Goal: Information Seeking & Learning: Find specific page/section

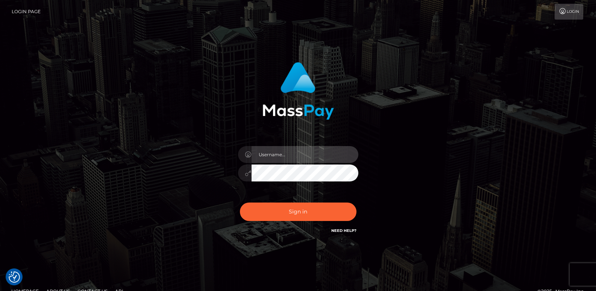
type input "ts2.es"
click at [276, 221] on div "Sign in Need Help?" at bounding box center [298, 214] width 132 height 33
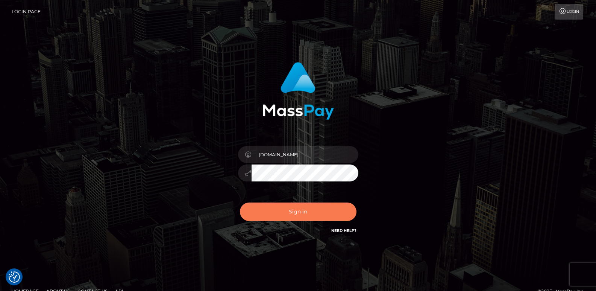
click at [276, 218] on button "Sign in" at bounding box center [298, 211] width 117 height 18
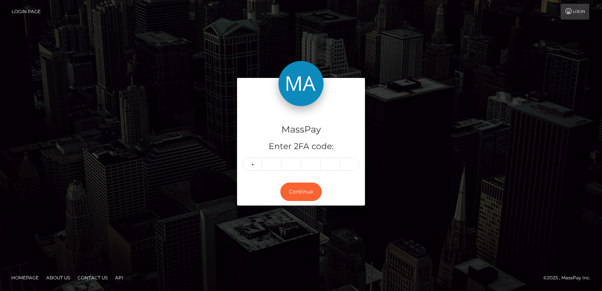
type input "2"
type input "6"
type input "9"
type input "1"
type input "4"
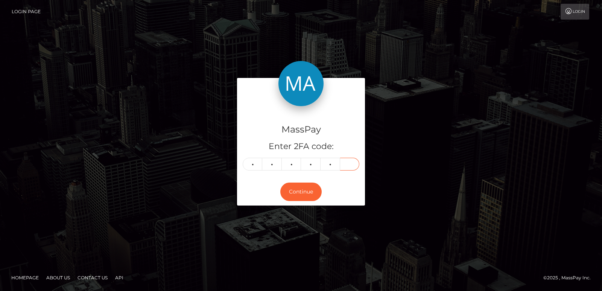
type input "8"
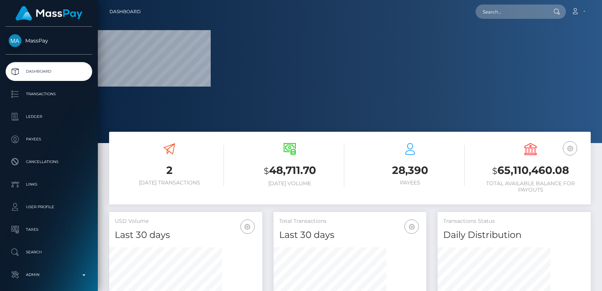
scroll to position [134, 153]
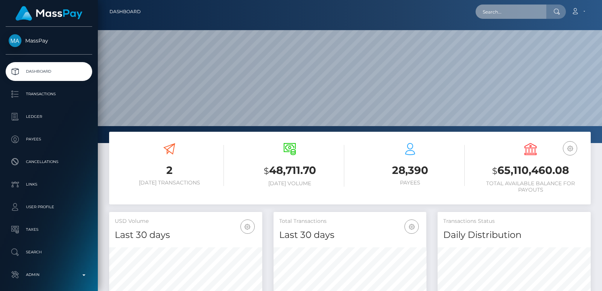
click at [496, 14] on input "text" at bounding box center [510, 12] width 71 height 14
paste input "daddyamori92@gmail.com"
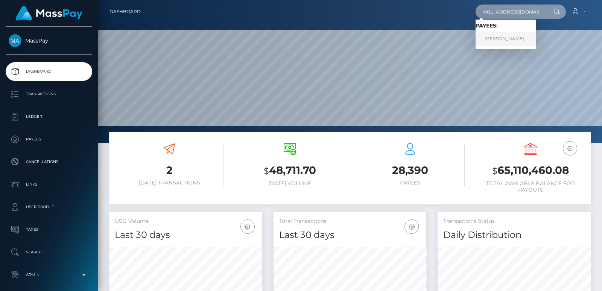
type input "daddyamori92@gmail.com"
click at [523, 39] on link "JOSEPH SAMUEL DEAN-BRYSON" at bounding box center [505, 39] width 60 height 14
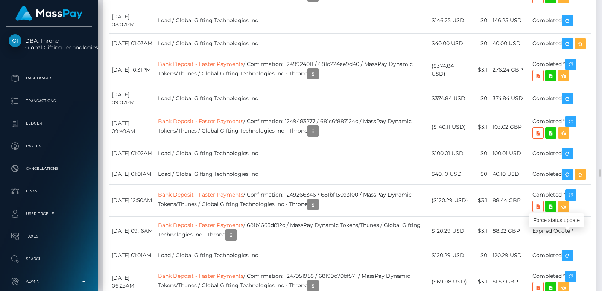
scroll to position [90, 153]
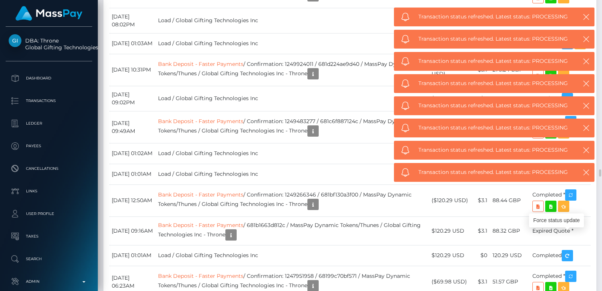
click at [587, 18] on icon "button" at bounding box center [586, 17] width 8 height 8
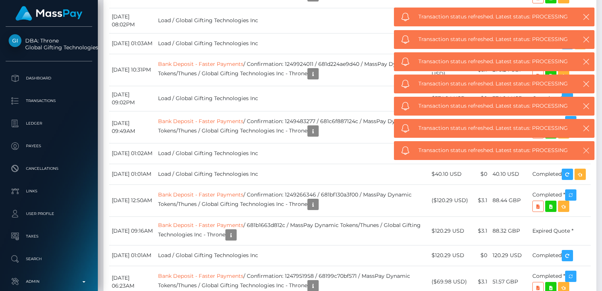
click at [585, 149] on icon "button" at bounding box center [586, 151] width 8 height 8
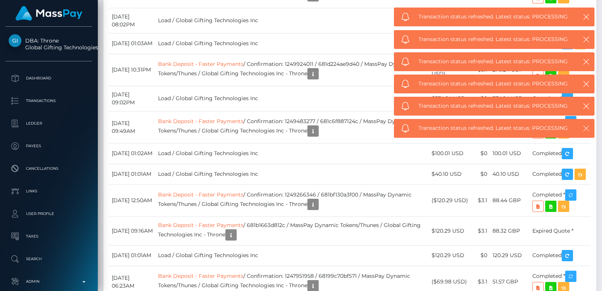
click at [586, 126] on icon "button" at bounding box center [586, 128] width 8 height 8
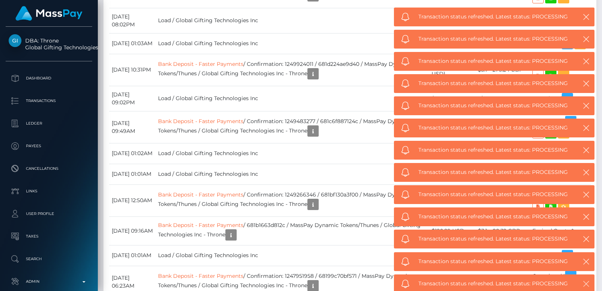
click at [586, 283] on icon "button" at bounding box center [586, 284] width 8 height 8
click at [586, 283] on icon "button" at bounding box center [586, 283] width 8 height 8
click at [586, 283] on button "button" at bounding box center [585, 282] width 9 height 9
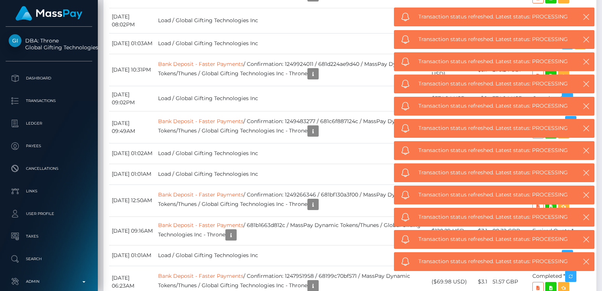
click at [586, 282] on body "DBA: Throne Global Gifting Technologies Inc Dashboard Transactions Ledger Payees" at bounding box center [301, 145] width 602 height 291
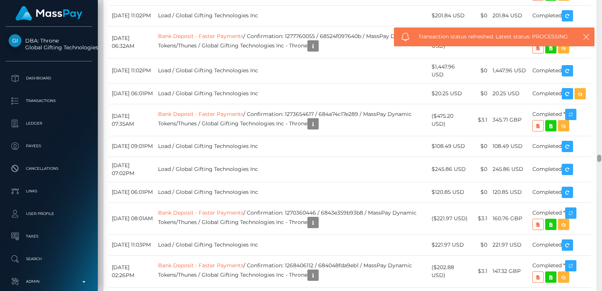
click at [600, 142] on div at bounding box center [599, 145] width 6 height 291
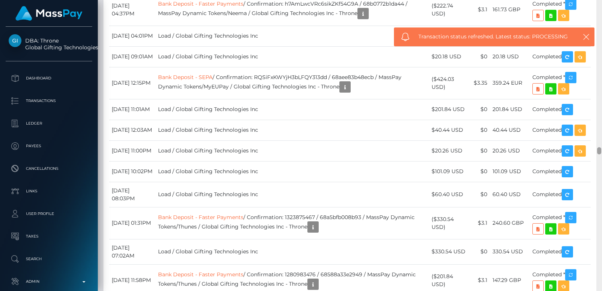
click at [601, 108] on div at bounding box center [599, 145] width 6 height 291
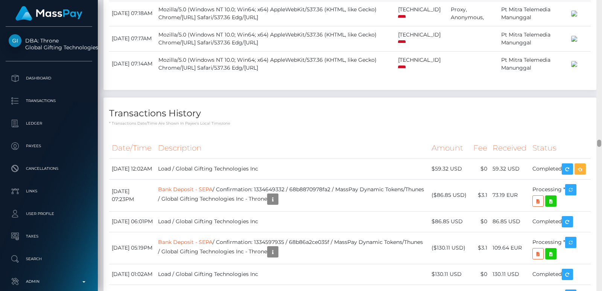
click at [601, 88] on div at bounding box center [599, 145] width 6 height 291
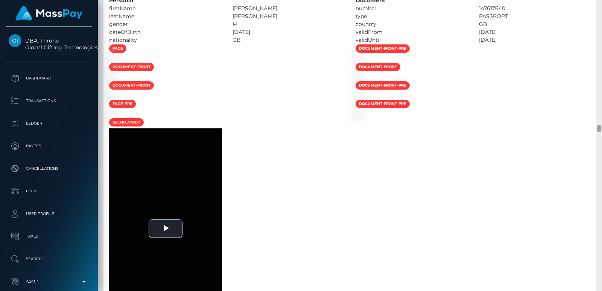
click at [601, 88] on div at bounding box center [599, 145] width 6 height 291
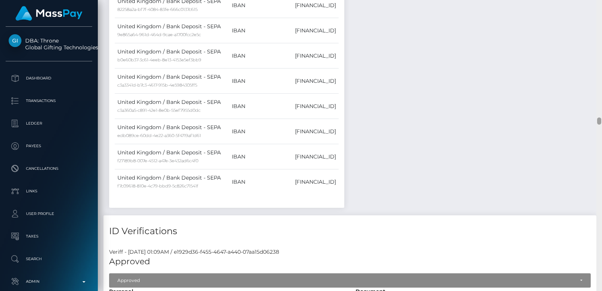
click at [601, 88] on div at bounding box center [599, 145] width 6 height 291
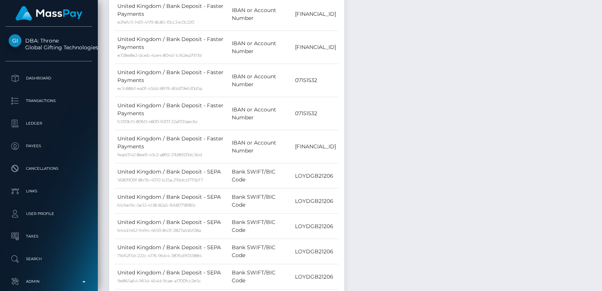
click at [599, 55] on div at bounding box center [599, 145] width 6 height 291
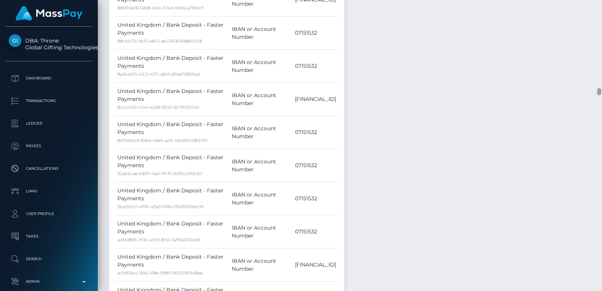
click at [599, 55] on div at bounding box center [599, 145] width 6 height 291
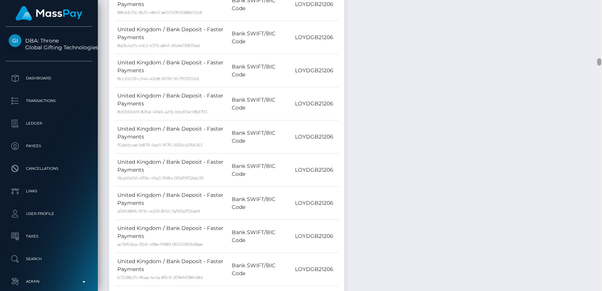
click at [598, 33] on div at bounding box center [599, 145] width 6 height 291
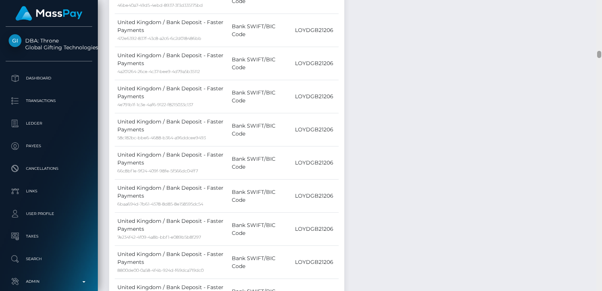
click at [598, 33] on div at bounding box center [599, 145] width 6 height 291
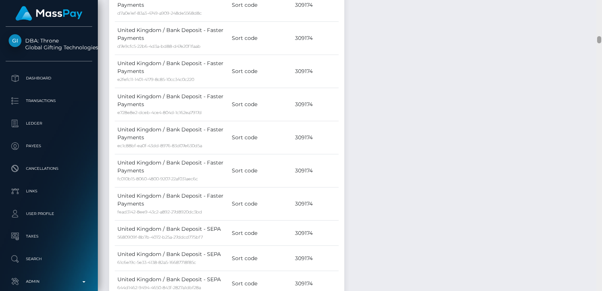
click at [598, 33] on div at bounding box center [599, 145] width 6 height 291
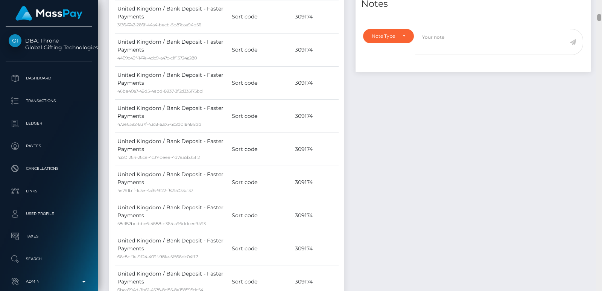
click at [598, 17] on div at bounding box center [599, 145] width 6 height 291
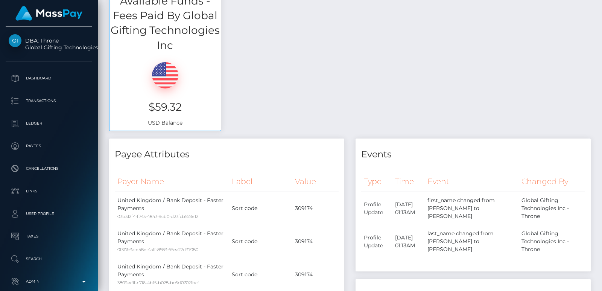
click at [599, 0] on div "Customer Profile Loading... Loading..." at bounding box center [350, 145] width 504 height 291
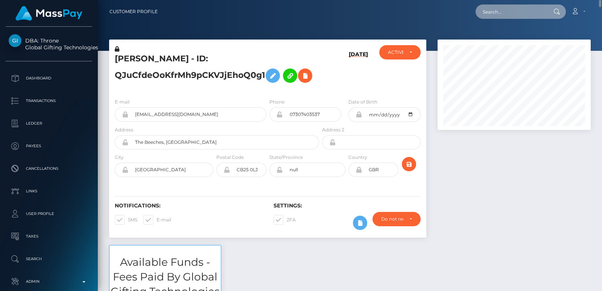
click at [496, 6] on input "text" at bounding box center [510, 12] width 71 height 14
paste input "albabackup30@gmail.com"
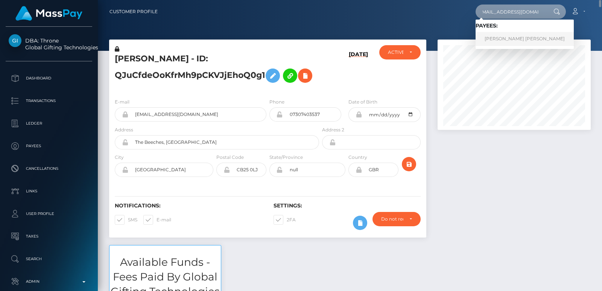
type input "albabackup30@gmail.com"
click at [494, 37] on link "LILA DOLORES SUZANNE GARCIA" at bounding box center [524, 39] width 98 height 14
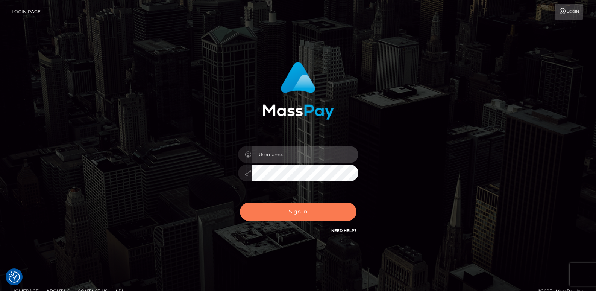
type input "ts2.es"
click at [281, 217] on button "Sign in" at bounding box center [298, 211] width 117 height 18
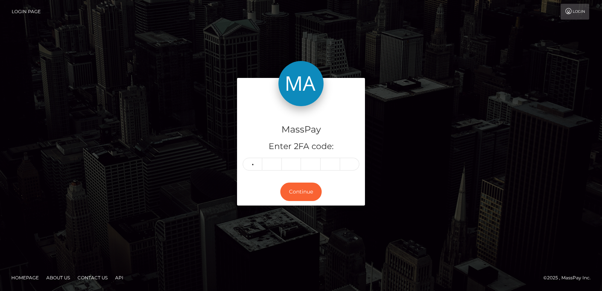
type input "2"
type input "3"
type input "8"
type input "9"
type input "2"
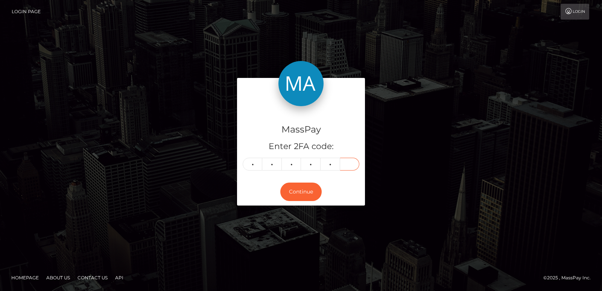
type input "8"
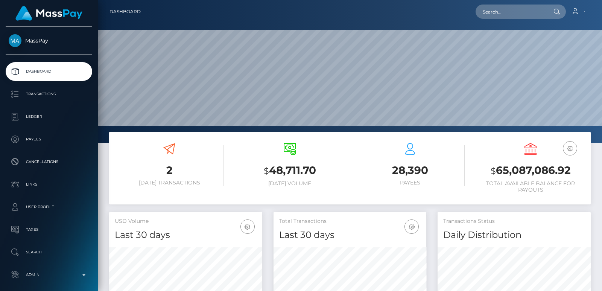
scroll to position [134, 153]
click at [495, 11] on input "text" at bounding box center [510, 12] width 71 height 14
paste input "imanirain5@gmail.com"
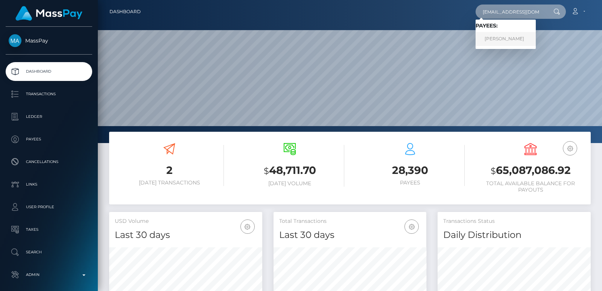
type input "imanirain5@gmail.com"
click at [496, 40] on link "FAITH MULWA" at bounding box center [505, 39] width 60 height 14
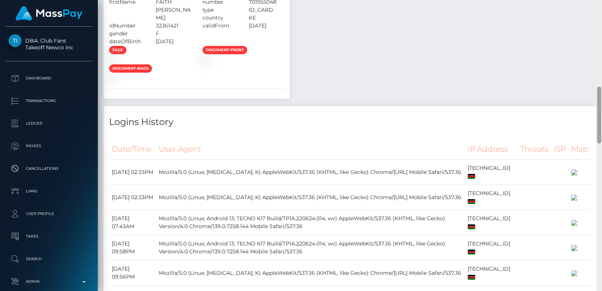
scroll to position [149, 0]
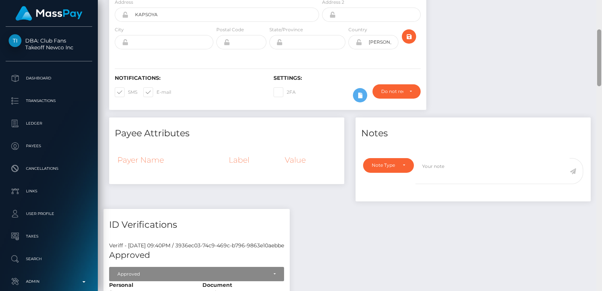
click at [596, 36] on div at bounding box center [599, 145] width 6 height 291
click at [596, 36] on div at bounding box center [599, 57] width 4 height 57
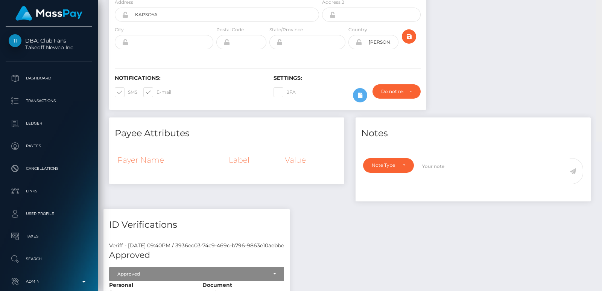
scroll to position [0, 0]
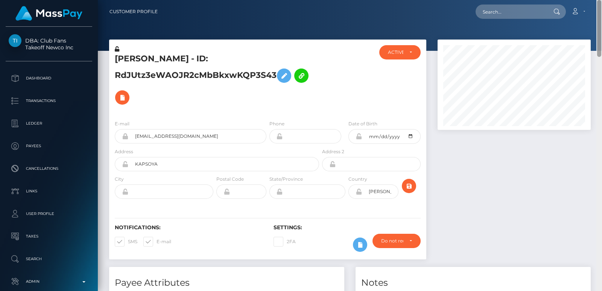
click at [596, 21] on div "Customer Profile Loading... Loading..." at bounding box center [350, 145] width 504 height 291
click at [504, 9] on input "text" at bounding box center [510, 12] width 71 height 14
paste input "imanirain5@gmail.com"
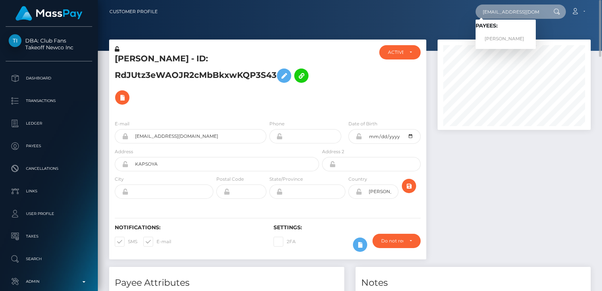
type input "imanirain5@gmail.com"
click at [529, 13] on input "imanirain5@gmail.com" at bounding box center [510, 12] width 71 height 14
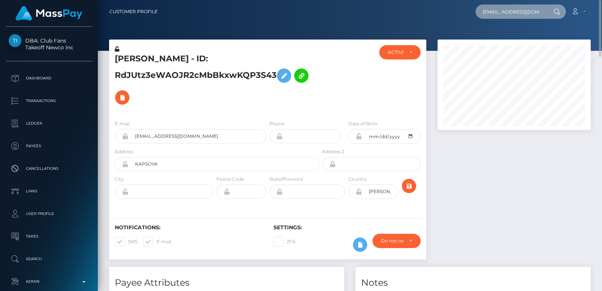
click at [529, 13] on input "imanirain5@gmail.com" at bounding box center [510, 12] width 71 height 14
paste input "imanirain5@gmail.com"
type input "imanirain5@gmail.com"
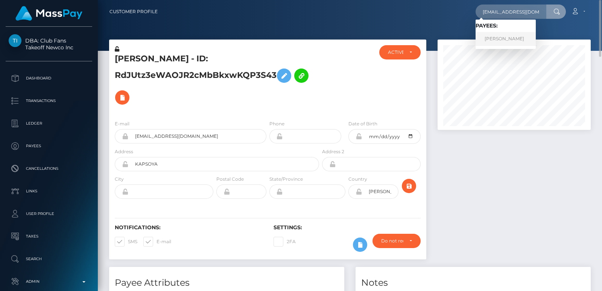
click at [513, 34] on link "FAITH MULWA" at bounding box center [505, 39] width 60 height 14
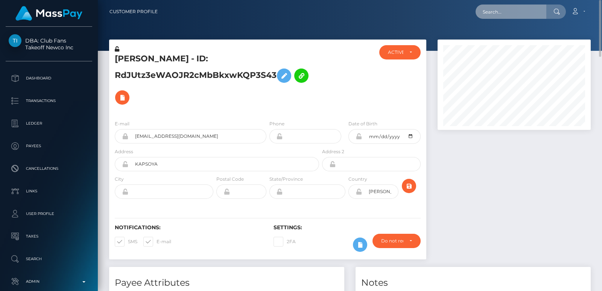
click at [500, 10] on input "text" at bounding box center [510, 12] width 71 height 14
paste input "[EMAIL_ADDRESS][DOMAIN_NAME]"
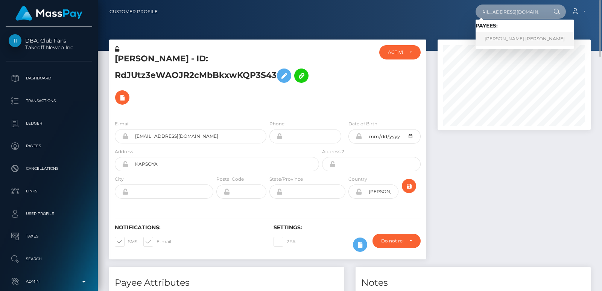
type input "grahamcooper7@gmail.com"
click at [490, 38] on link "GRAHAM ANDREW COOPER" at bounding box center [524, 39] width 98 height 14
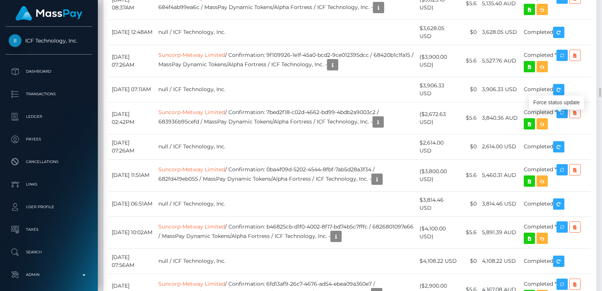
scroll to position [90, 153]
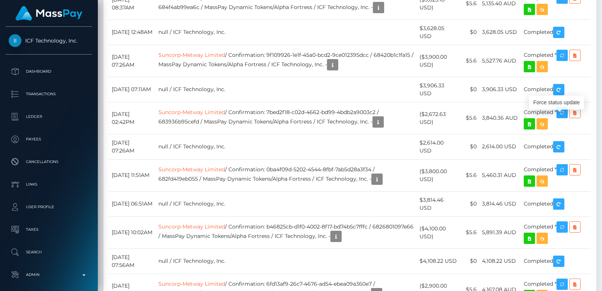
click at [598, 43] on div at bounding box center [599, 145] width 6 height 291
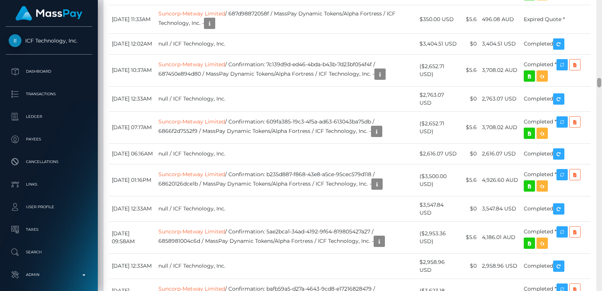
click at [598, 43] on div at bounding box center [599, 145] width 6 height 291
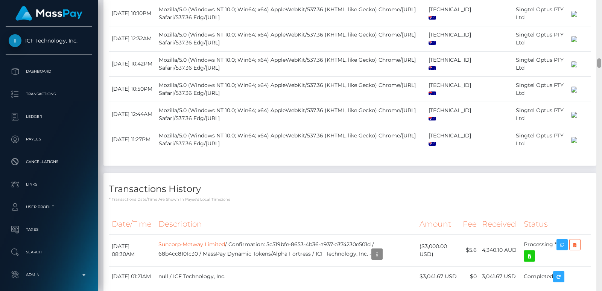
click at [598, 43] on div at bounding box center [599, 145] width 6 height 291
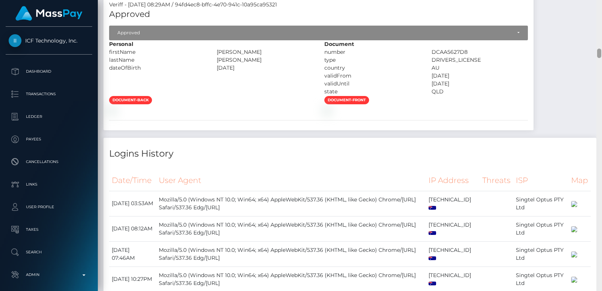
click at [598, 43] on div at bounding box center [599, 145] width 6 height 291
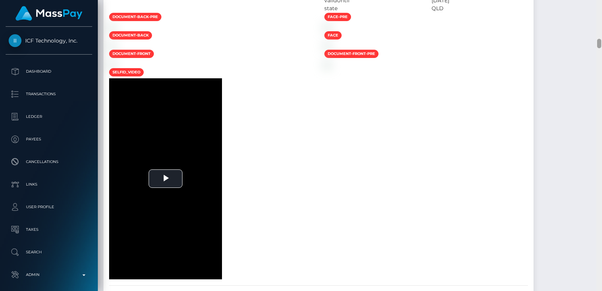
click at [598, 43] on div at bounding box center [599, 43] width 4 height 9
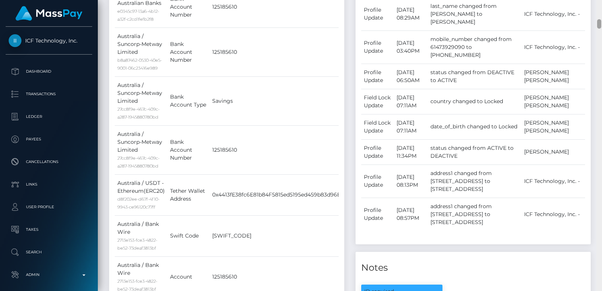
click at [599, 23] on div at bounding box center [599, 23] width 4 height 9
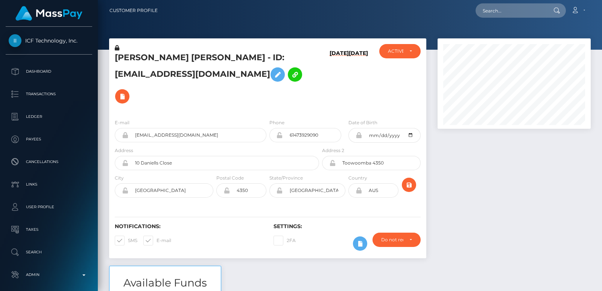
click at [599, 6] on div "Customer Profile Loading... Loading..." at bounding box center [350, 145] width 504 height 291
click at [492, 15] on input "text" at bounding box center [510, 10] width 71 height 14
paste input "emisu1108@gmail.com"
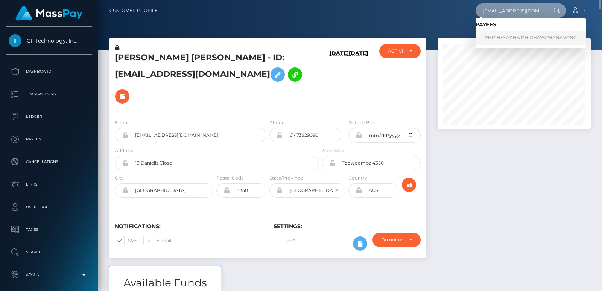
type input "emisu1108@gmail.com"
click at [495, 37] on link "PHICHAYAPHA PHICHAYATHANAVONG" at bounding box center [530, 38] width 110 height 14
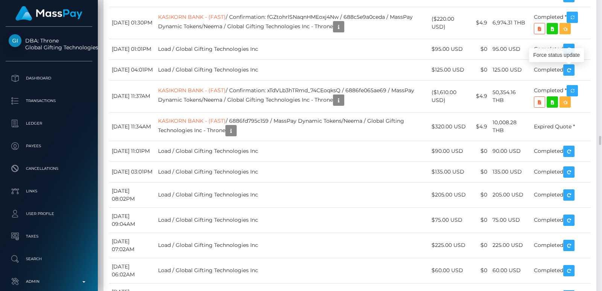
scroll to position [90, 153]
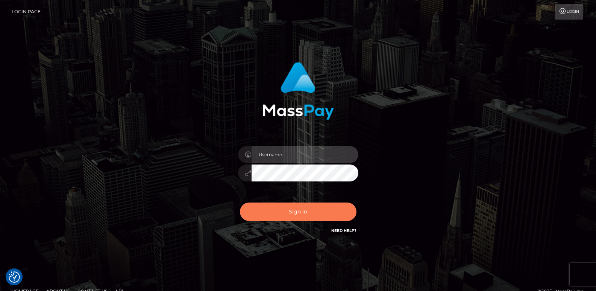
type input "[DOMAIN_NAME]"
click at [297, 212] on button "Sign in" at bounding box center [298, 211] width 117 height 18
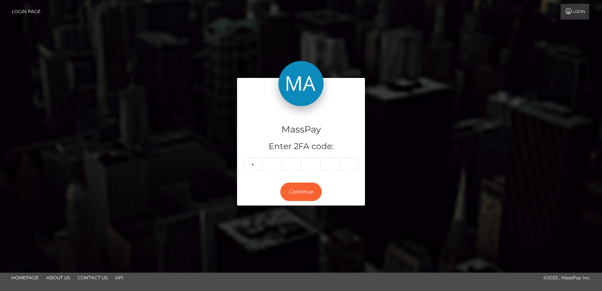
type input "2"
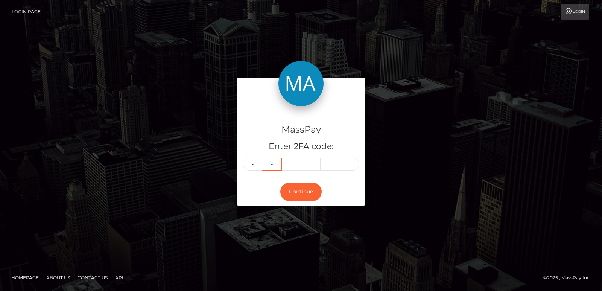
type input "6"
type input "4"
type input "3"
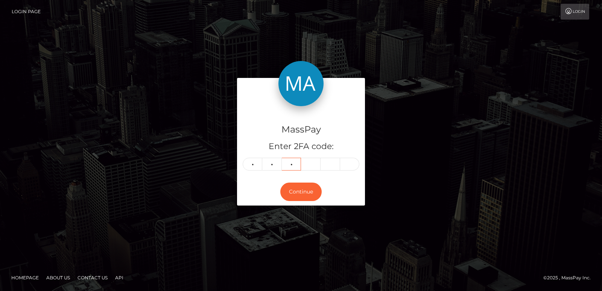
type input "7"
type input "0"
type input "7"
type input "3"
drag, startPoint x: 460, startPoint y: 82, endPoint x: 306, endPoint y: 76, distance: 154.0
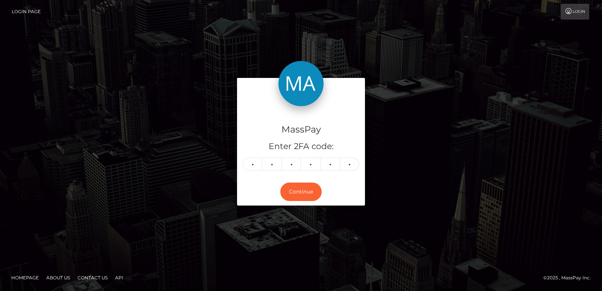
click at [458, 82] on div "MassPay Enter 2FA code: 3 3 7 0 7 3 337073 Continue" at bounding box center [301, 145] width 429 height 135
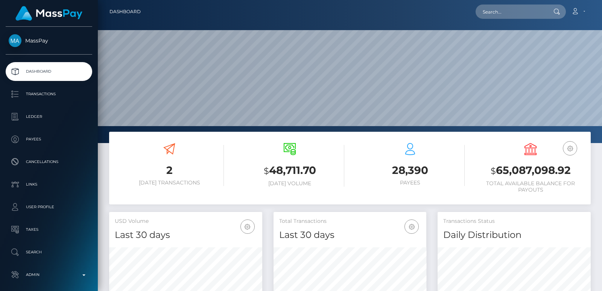
scroll to position [134, 153]
click at [502, 13] on input "text" at bounding box center [510, 12] width 71 height 14
paste input "[EMAIL_ADDRESS][DOMAIN_NAME]"
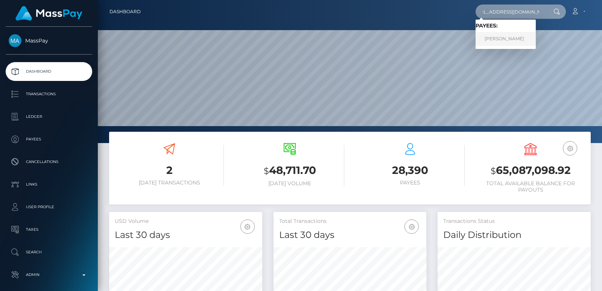
type input "[EMAIL_ADDRESS][DOMAIN_NAME]"
click at [525, 36] on link "[PERSON_NAME]" at bounding box center [505, 39] width 60 height 14
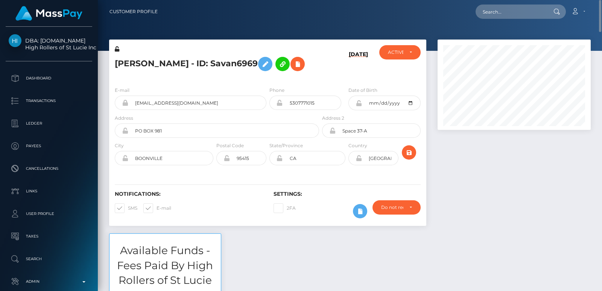
click at [137, 68] on h5 "[PERSON_NAME] - ID: Savan6969" at bounding box center [215, 64] width 200 height 22
copy h5 "Savannah"
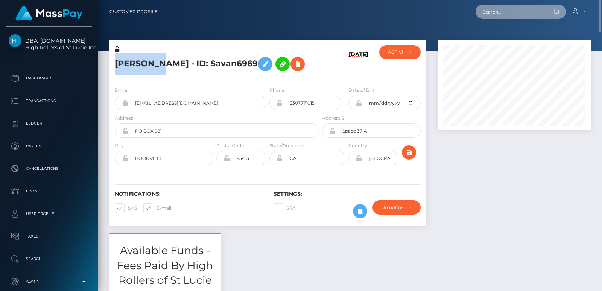
click at [494, 15] on input "text" at bounding box center [510, 12] width 71 height 14
paste input "[EMAIL_ADDRESS][DOMAIN_NAME]"
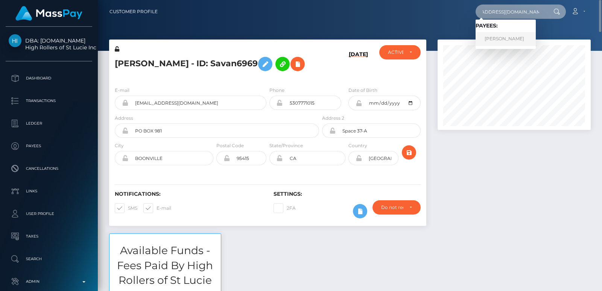
type input "[EMAIL_ADDRESS][DOMAIN_NAME]"
click at [495, 42] on link "[PERSON_NAME]" at bounding box center [505, 39] width 60 height 14
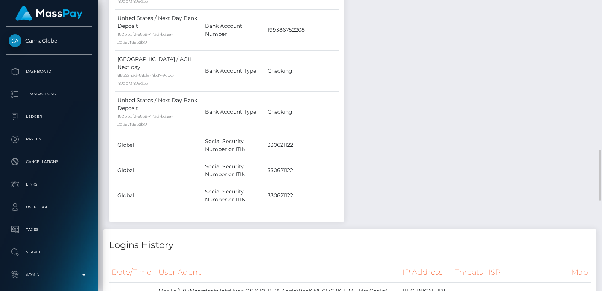
scroll to position [598, 0]
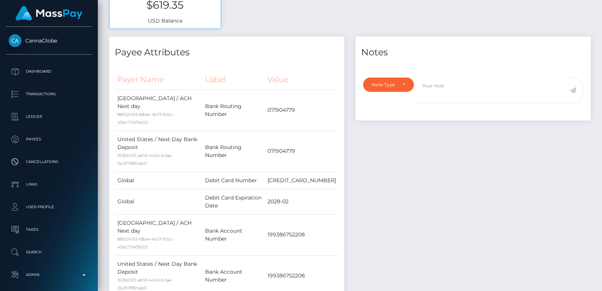
click at [599, 16] on div at bounding box center [599, 145] width 6 height 291
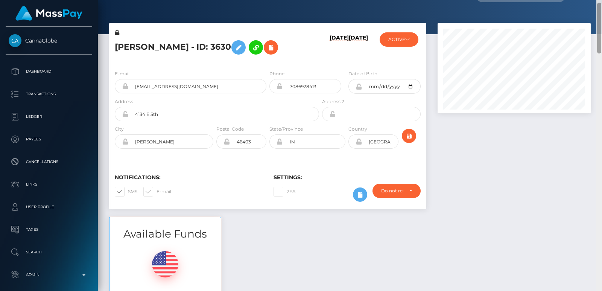
click at [599, 16] on div at bounding box center [599, 28] width 4 height 51
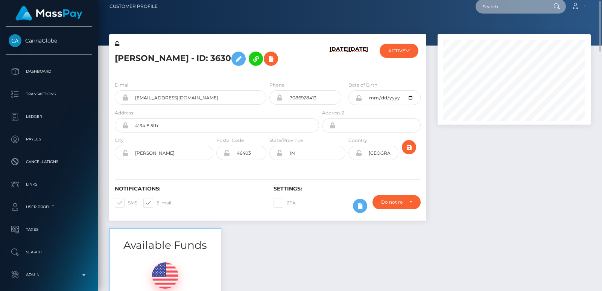
click at [499, 3] on input "text" at bounding box center [510, 6] width 71 height 14
paste input "[EMAIL_ADDRESS][DOMAIN_NAME]"
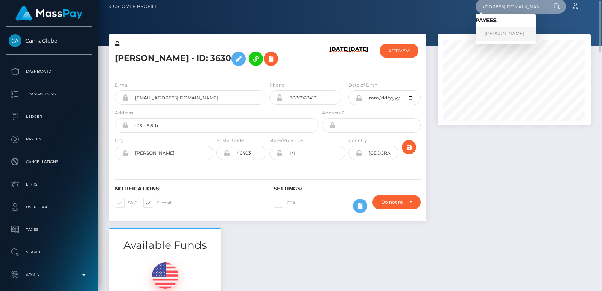
type input "[EMAIL_ADDRESS][DOMAIN_NAME]"
click at [500, 31] on link "Kimberly Burton" at bounding box center [505, 34] width 60 height 14
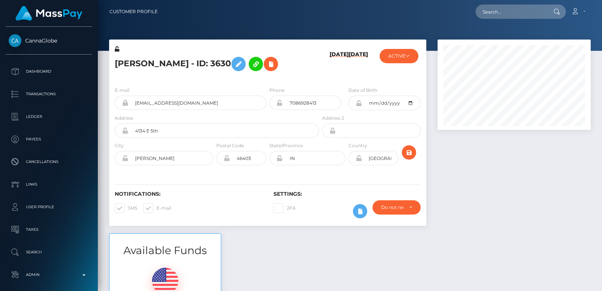
scroll to position [90, 153]
click at [486, 16] on input "text" at bounding box center [510, 12] width 71 height 14
paste input "[EMAIL_ADDRESS][DOMAIN_NAME]"
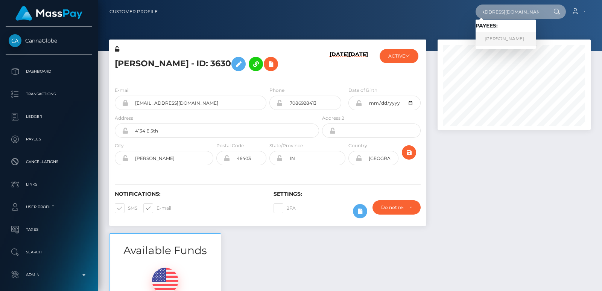
type input "[EMAIL_ADDRESS][DOMAIN_NAME]"
click at [499, 35] on link "[PERSON_NAME]" at bounding box center [505, 39] width 60 height 14
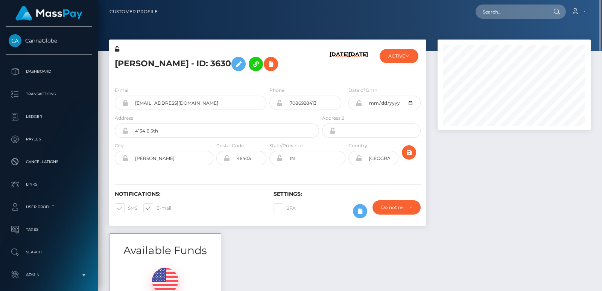
click at [130, 66] on h5 "Kimberly Burton - ID: 3630" at bounding box center [215, 64] width 200 height 22
copy h5 "Kimberly"
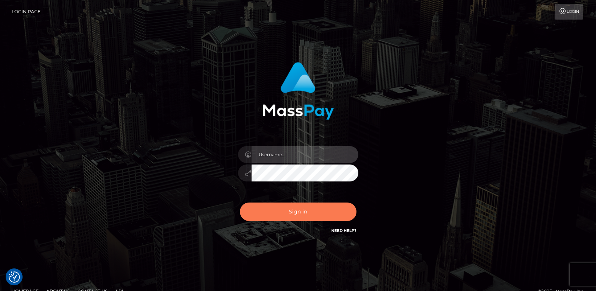
type input "[DOMAIN_NAME]"
click at [267, 211] on button "Sign in" at bounding box center [298, 211] width 117 height 18
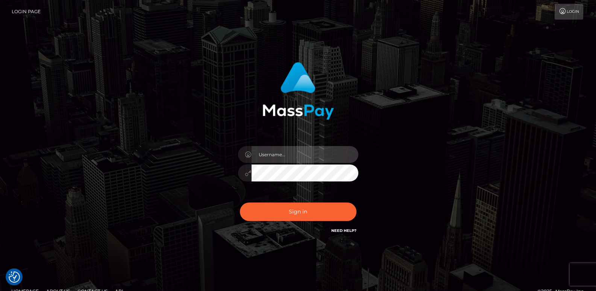
type input "[DOMAIN_NAME]"
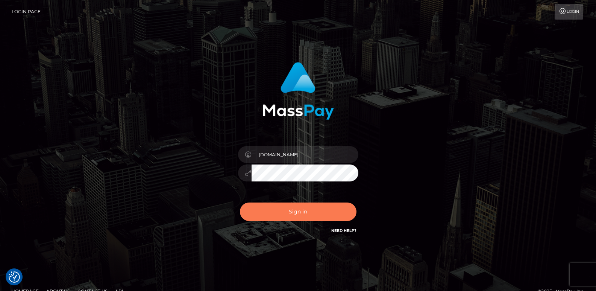
click at [267, 211] on button "Sign in" at bounding box center [298, 211] width 117 height 18
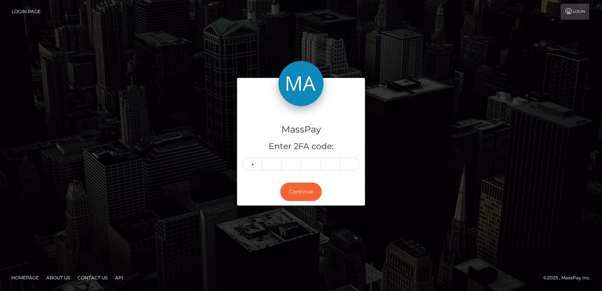
type input "5"
type input "0"
type input "1"
type input "0"
type input "6"
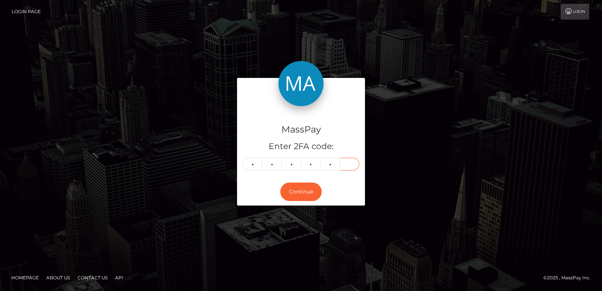
type input "6"
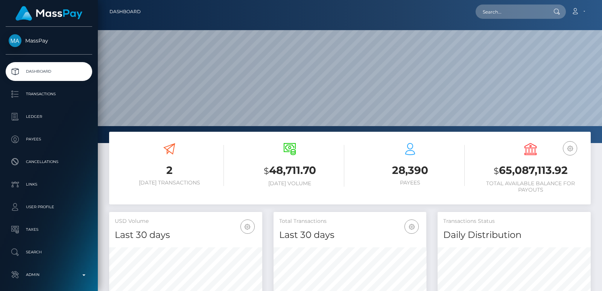
scroll to position [134, 153]
click at [494, 13] on input "text" at bounding box center [510, 12] width 71 height 14
paste input "[EMAIL_ADDRESS][DOMAIN_NAME]"
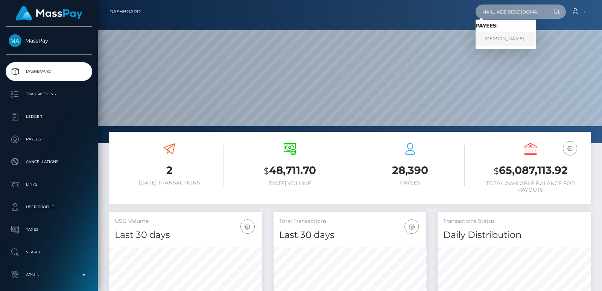
type input "[EMAIL_ADDRESS][DOMAIN_NAME]"
click at [513, 39] on link "[PERSON_NAME]" at bounding box center [505, 39] width 60 height 14
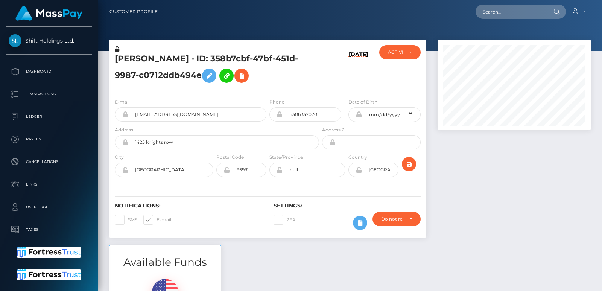
scroll to position [90, 153]
click at [490, 17] on input "text" at bounding box center [510, 12] width 71 height 14
paste input "[EMAIL_ADDRESS][DOMAIN_NAME]"
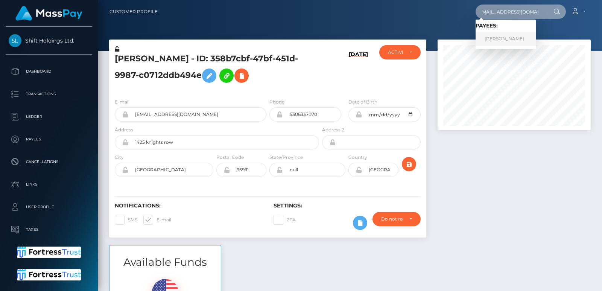
type input "[EMAIL_ADDRESS][DOMAIN_NAME]"
click at [504, 35] on link "[PERSON_NAME]" at bounding box center [505, 39] width 60 height 14
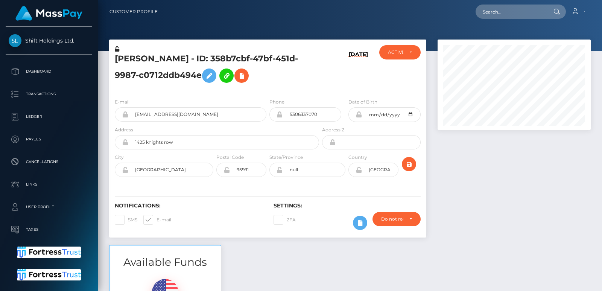
scroll to position [90, 153]
click at [490, 12] on input "text" at bounding box center [510, 12] width 71 height 14
paste input "[EMAIL_ADDRESS][DOMAIN_NAME]"
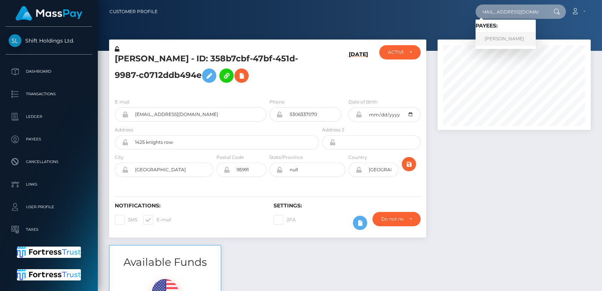
type input "papizw0rldinc@gmail.com"
click at [513, 39] on link "Erotika Silva" at bounding box center [505, 39] width 60 height 14
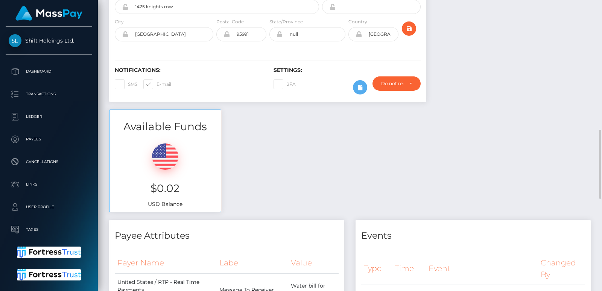
scroll to position [214, 0]
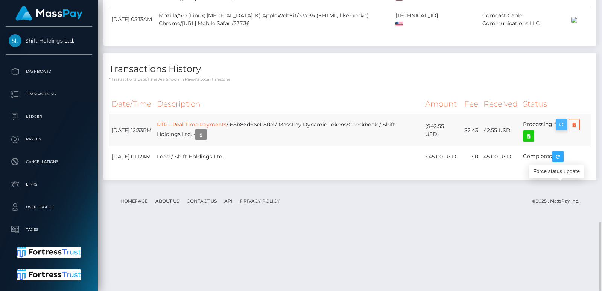
scroll to position [90, 153]
click at [563, 129] on icon "button" at bounding box center [561, 124] width 9 height 9
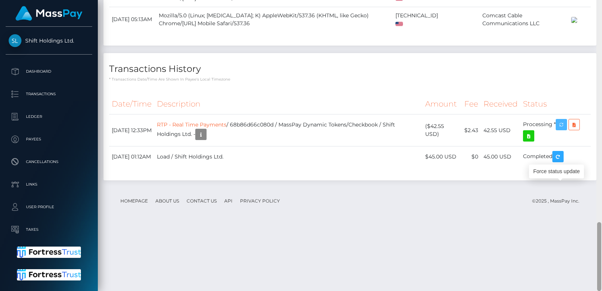
click at [563, 129] on icon "button" at bounding box center [561, 124] width 9 height 9
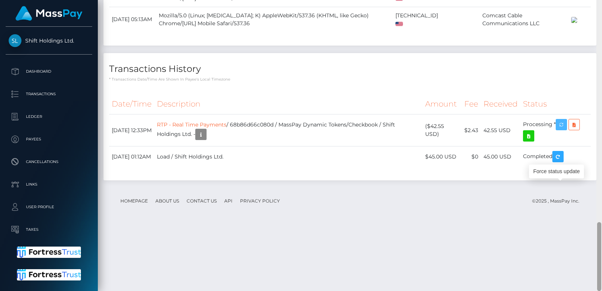
click at [563, 129] on icon "button" at bounding box center [561, 124] width 9 height 9
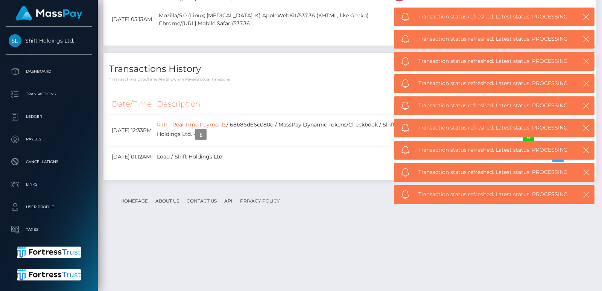
click at [586, 196] on icon "button" at bounding box center [586, 195] width 8 height 8
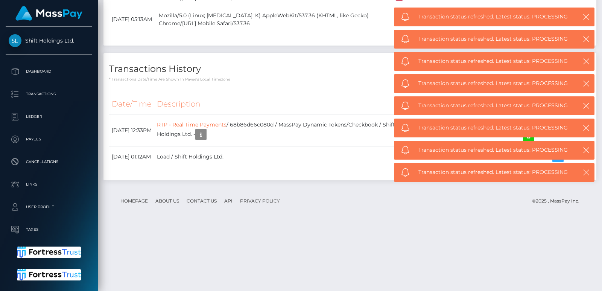
click at [589, 172] on icon "button" at bounding box center [586, 173] width 8 height 8
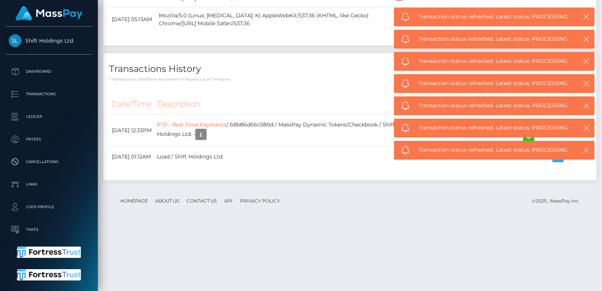
click at [589, 151] on div "Transaction status refreshed. Latest status: PROCESSING" at bounding box center [494, 150] width 200 height 19
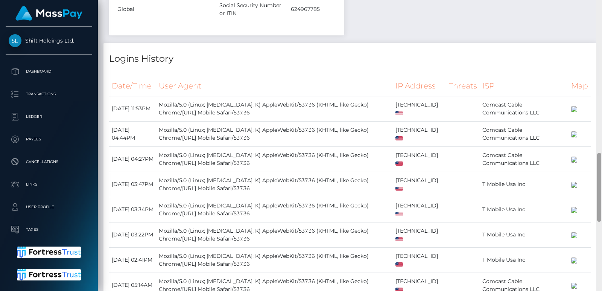
click at [596, 80] on div at bounding box center [599, 145] width 6 height 291
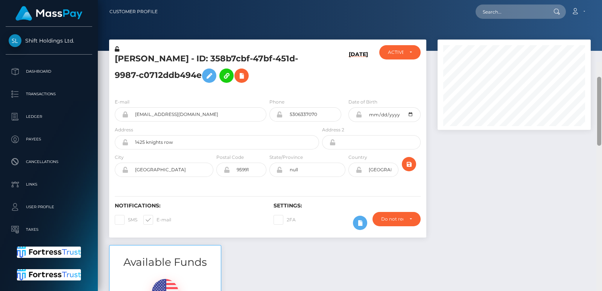
click at [600, 13] on div "Customer Profile Loading... Loading..." at bounding box center [350, 145] width 504 height 291
click at [131, 60] on h5 "[PERSON_NAME] - ID: 358b7cbf-47bf-451d-9987-c0712ddb494e" at bounding box center [215, 69] width 200 height 33
copy h5 "Erotika"
click at [493, 14] on input "text" at bounding box center [510, 12] width 71 height 14
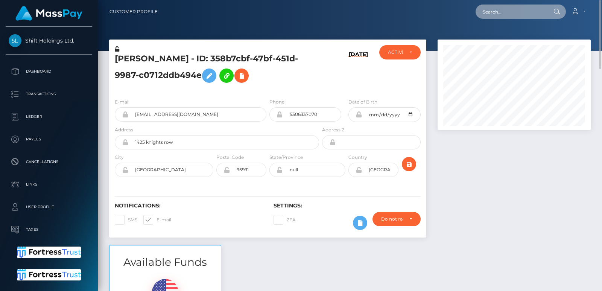
paste input "emisu1108@gmail.com"
type input "emisu1108@gmail.com"
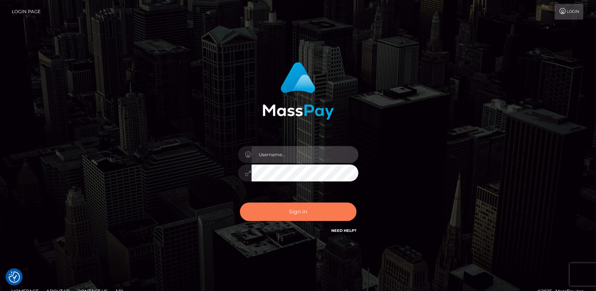
type input "[DOMAIN_NAME]"
click at [282, 214] on button "Sign in" at bounding box center [298, 211] width 117 height 18
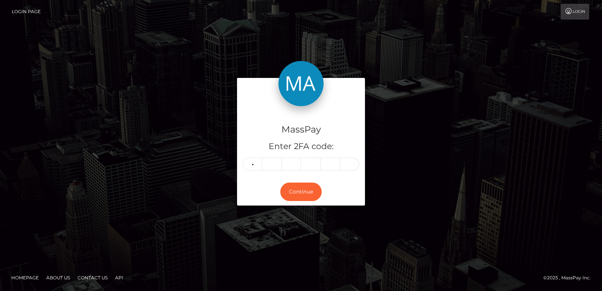
type input "7"
type input "3"
type input "9"
type input "2"
type input "7"
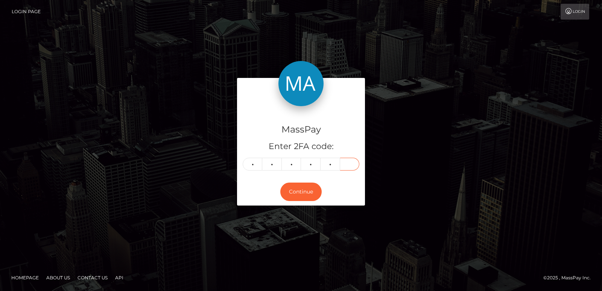
type input "1"
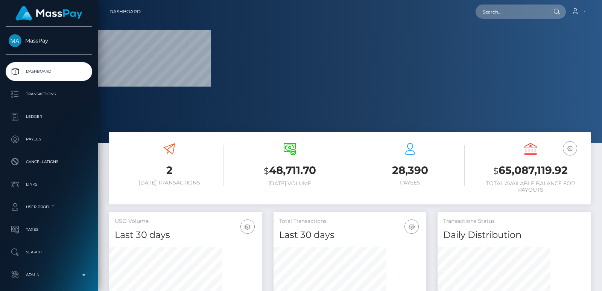
scroll to position [134, 153]
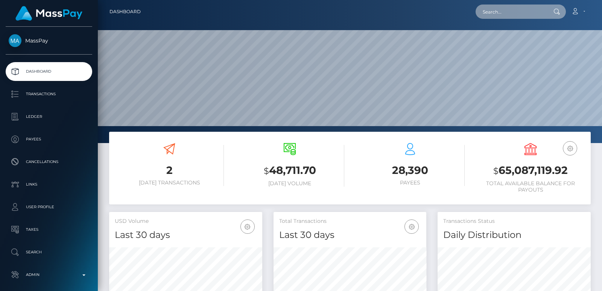
click at [504, 5] on input "text" at bounding box center [510, 12] width 71 height 14
paste input "[EMAIL_ADDRESS][DOMAIN_NAME]"
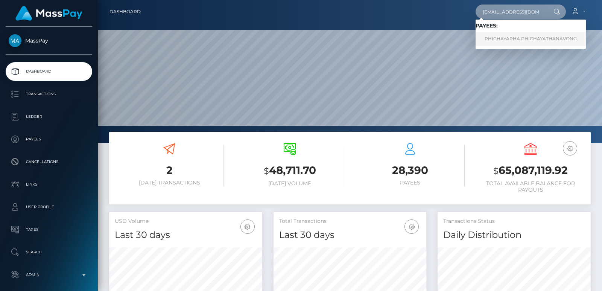
type input "[EMAIL_ADDRESS][DOMAIN_NAME]"
click at [517, 40] on link "PHICHAYAPHA PHICHAYATHANAVONG" at bounding box center [530, 39] width 110 height 14
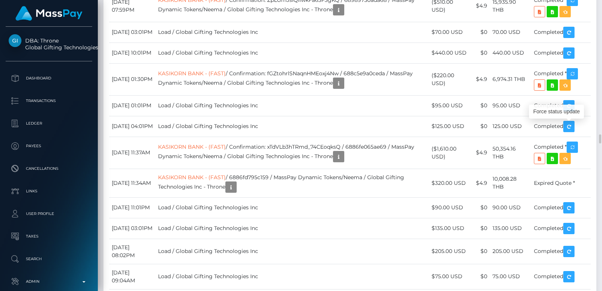
scroll to position [90, 153]
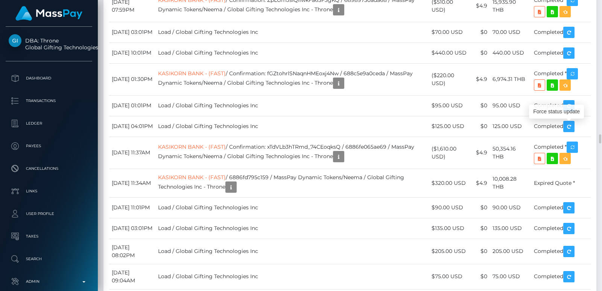
click at [600, 10] on div at bounding box center [599, 145] width 6 height 291
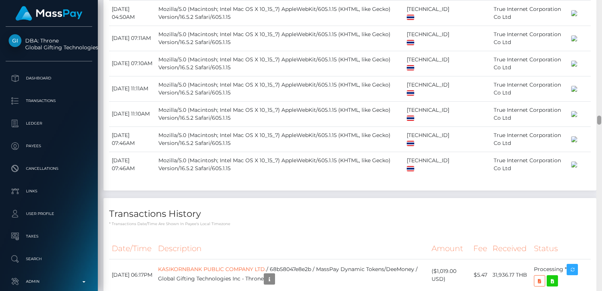
click at [600, 10] on div at bounding box center [599, 145] width 6 height 291
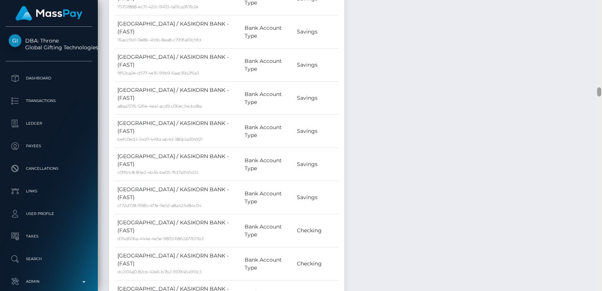
click at [600, 10] on div at bounding box center [599, 145] width 6 height 291
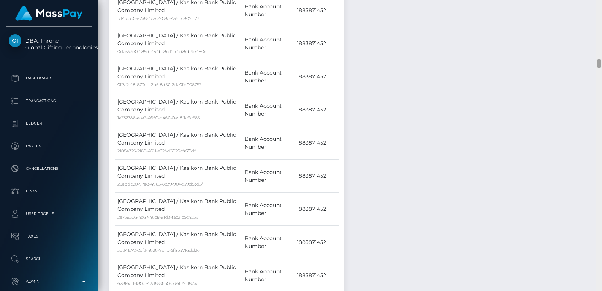
click at [600, 10] on div at bounding box center [599, 145] width 6 height 291
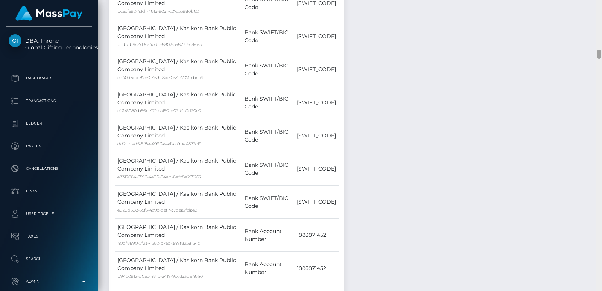
click at [600, 10] on div at bounding box center [599, 145] width 6 height 291
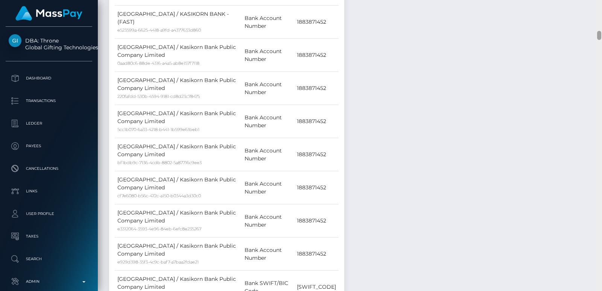
click at [600, 10] on div at bounding box center [599, 145] width 6 height 291
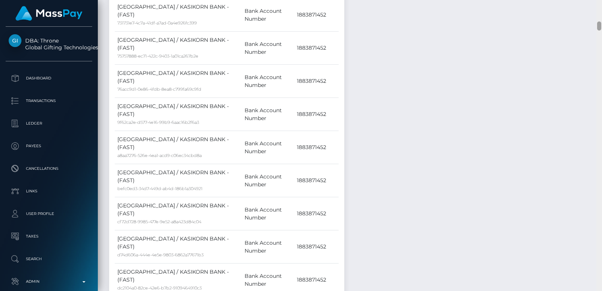
click at [600, 10] on div at bounding box center [599, 145] width 6 height 291
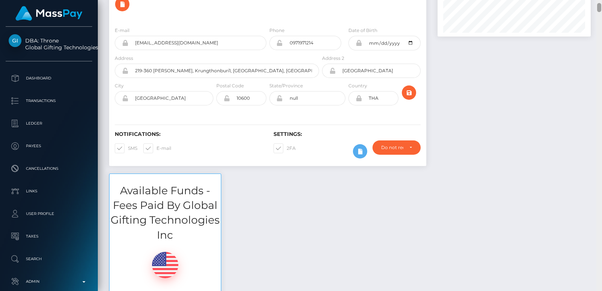
click at [600, 10] on div at bounding box center [599, 7] width 4 height 9
click at [600, 2] on div "Customer Profile Loading... Loading..." at bounding box center [350, 145] width 504 height 291
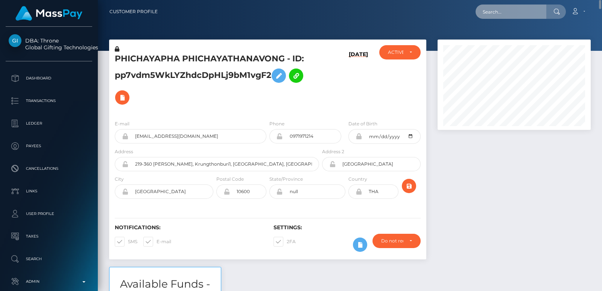
click at [513, 11] on input "text" at bounding box center [510, 12] width 71 height 14
paste input "[EMAIL_ADDRESS][DOMAIN_NAME]"
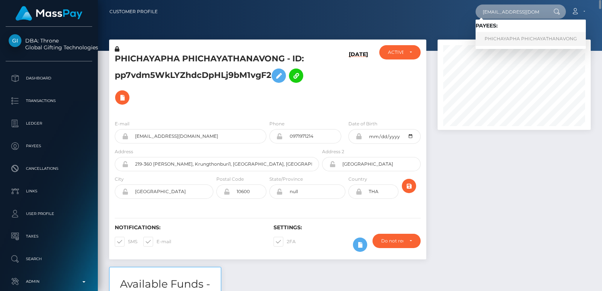
type input "[EMAIL_ADDRESS][DOMAIN_NAME]"
click at [525, 39] on link "PHICHAYAPHA PHICHAYATHANAVONG" at bounding box center [530, 39] width 110 height 14
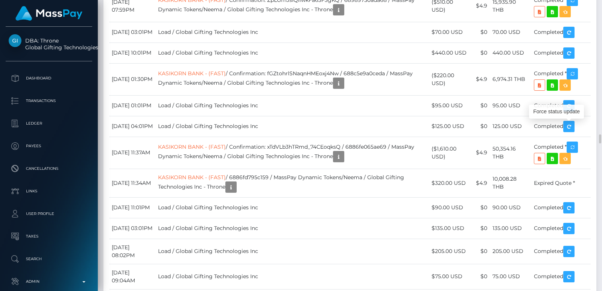
scroll to position [90, 153]
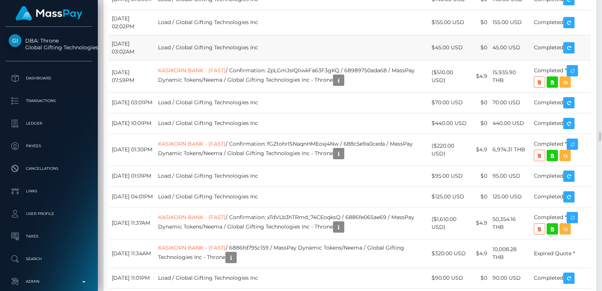
scroll to position [4082, 0]
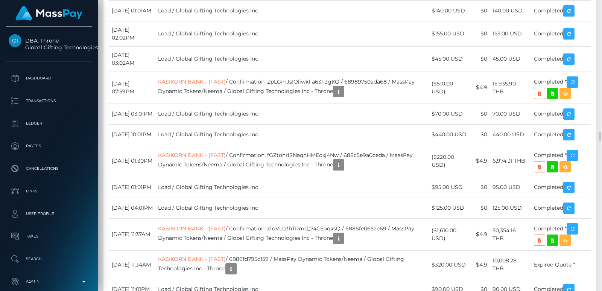
copy td "68b58047e8e2b"
click at [596, 15] on div at bounding box center [599, 145] width 6 height 291
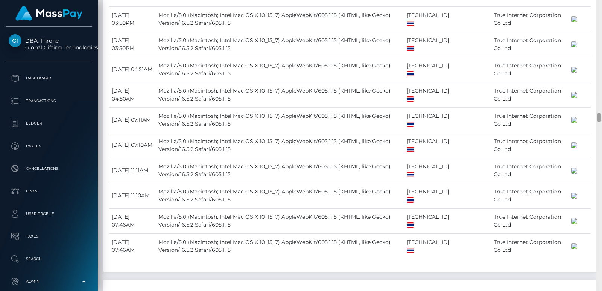
click at [596, 15] on div at bounding box center [599, 145] width 6 height 291
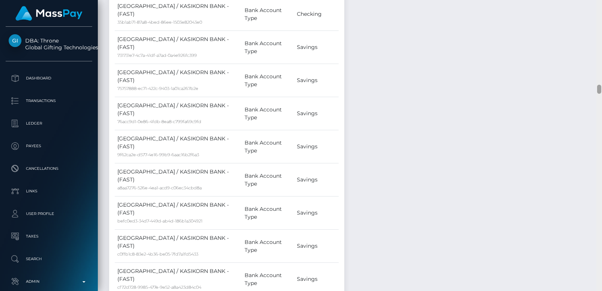
click at [596, 15] on div at bounding box center [599, 145] width 6 height 291
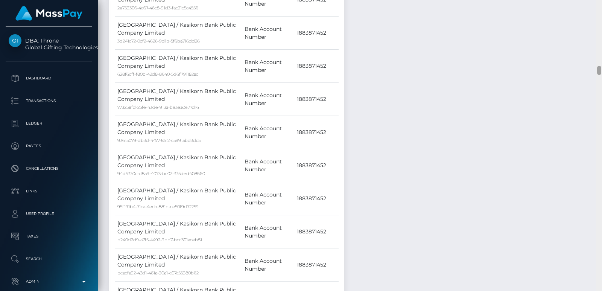
click at [596, 15] on div at bounding box center [599, 145] width 6 height 291
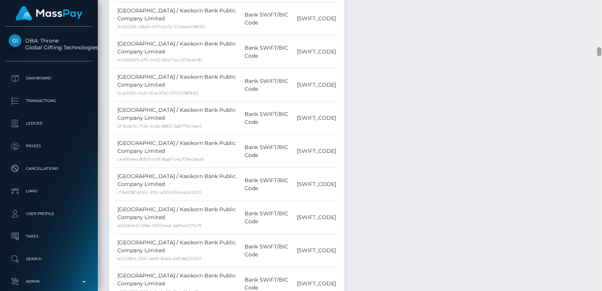
click at [596, 15] on div at bounding box center [599, 145] width 6 height 291
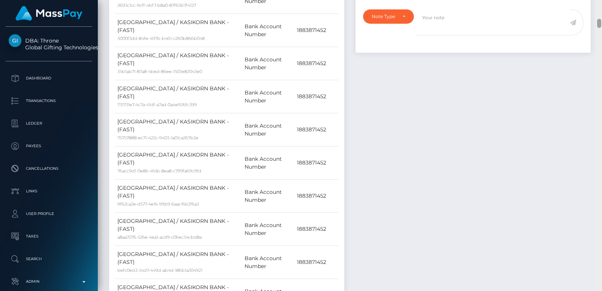
click at [596, 15] on div at bounding box center [599, 145] width 6 height 291
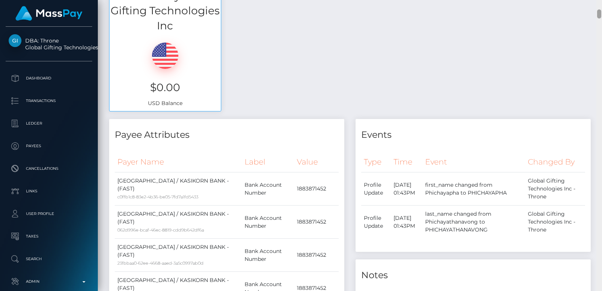
click at [596, 15] on div at bounding box center [599, 13] width 4 height 9
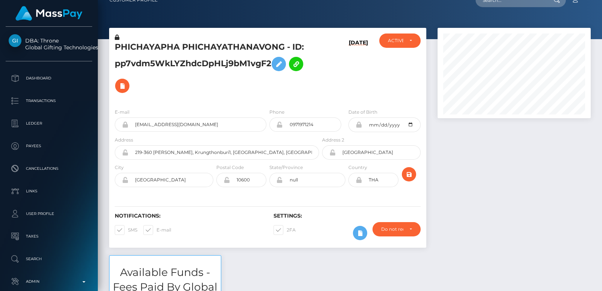
click at [596, 7] on div "Customer Profile Loading... Loading..." at bounding box center [350, 145] width 504 height 291
click at [498, 3] on input "text" at bounding box center [510, 0] width 71 height 14
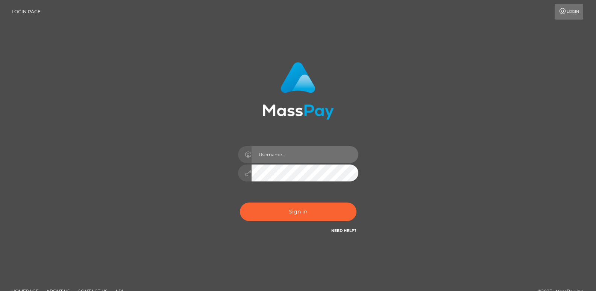
type input "[DOMAIN_NAME]"
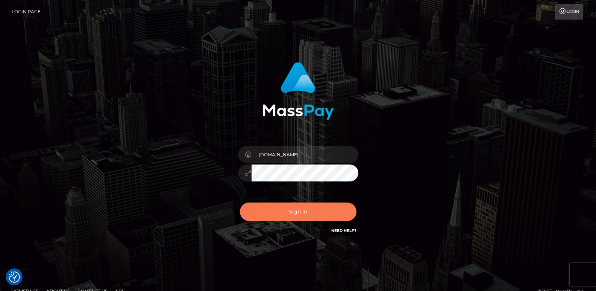
click at [288, 210] on button "Sign in" at bounding box center [298, 211] width 117 height 18
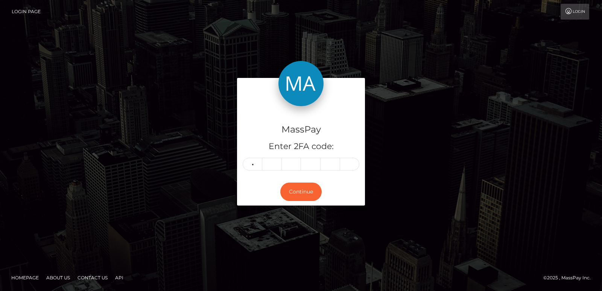
type input "0"
type input "1"
type input "8"
type input "9"
type input "5"
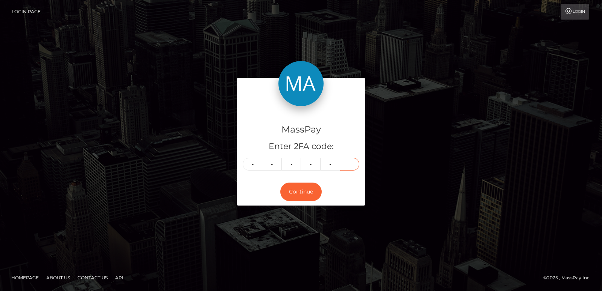
type input "0"
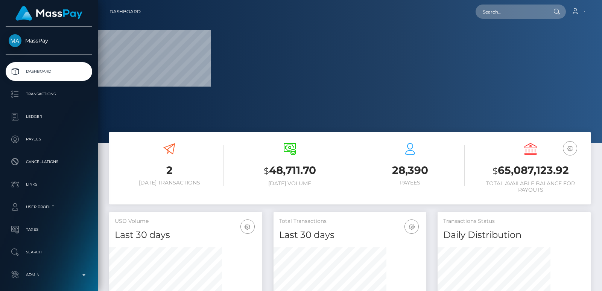
scroll to position [134, 153]
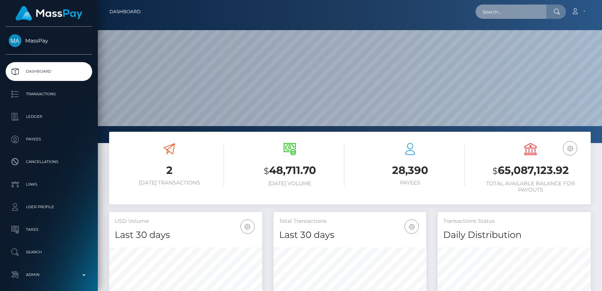
click at [490, 6] on input "text" at bounding box center [510, 12] width 71 height 14
paste input "[EMAIL_ADDRESS][DOMAIN_NAME]"
type input "[EMAIL_ADDRESS][DOMAIN_NAME]"
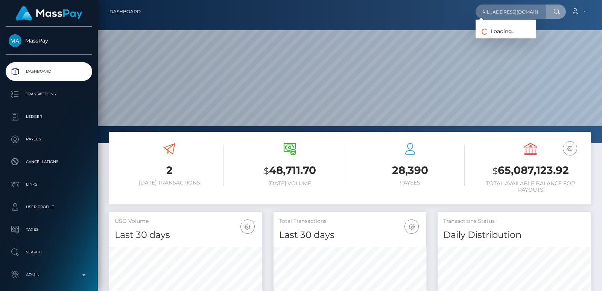
scroll to position [0, 0]
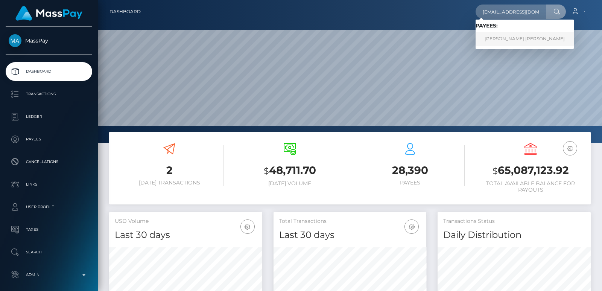
click at [513, 41] on link "GRAHAM ANDREW COOPER" at bounding box center [524, 39] width 98 height 14
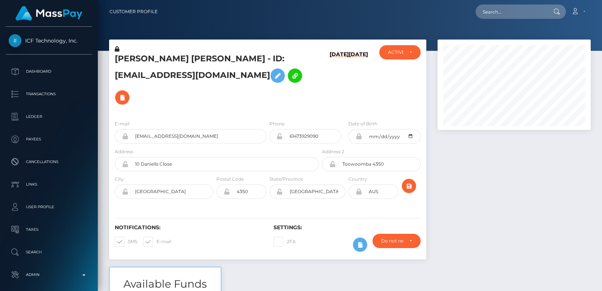
scroll to position [90, 153]
click at [490, 9] on input "text" at bounding box center [510, 12] width 71 height 14
paste input "[EMAIL_ADDRESS][DOMAIN_NAME]"
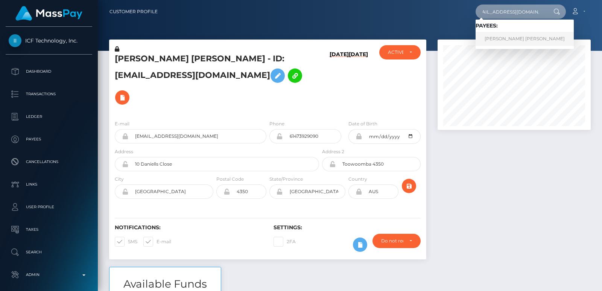
type input "[EMAIL_ADDRESS][DOMAIN_NAME]"
click at [500, 39] on link "[PERSON_NAME] [PERSON_NAME]" at bounding box center [524, 39] width 98 height 14
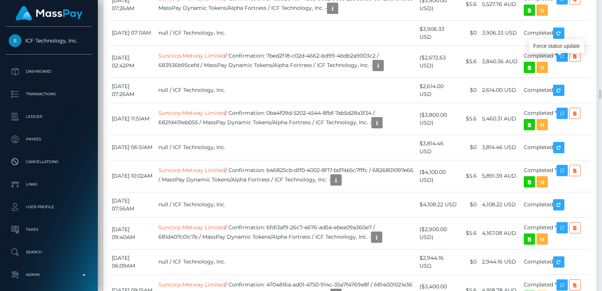
scroll to position [90, 153]
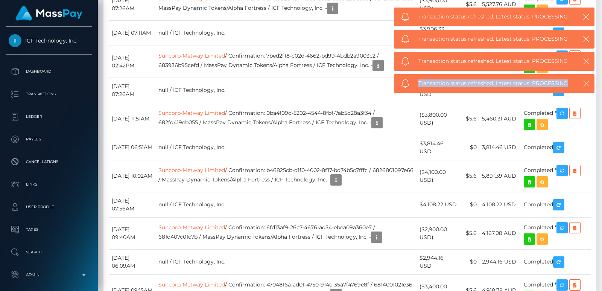
click at [586, 85] on icon "button" at bounding box center [586, 84] width 8 height 8
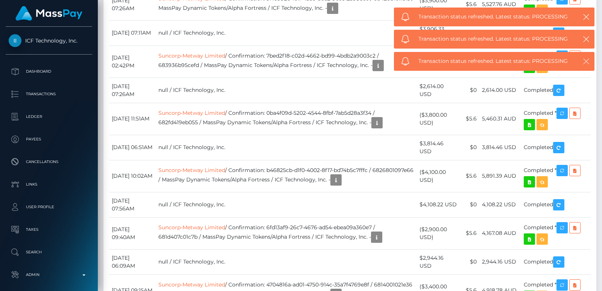
click at [586, 61] on icon "button" at bounding box center [586, 62] width 8 height 8
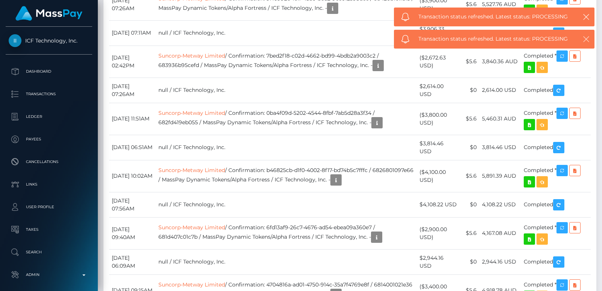
click at [585, 36] on icon "button" at bounding box center [586, 39] width 8 height 8
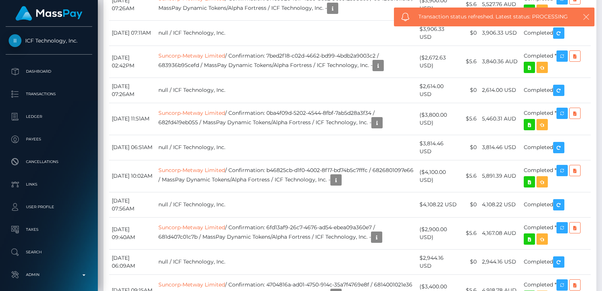
click at [587, 17] on icon "button" at bounding box center [586, 17] width 8 height 8
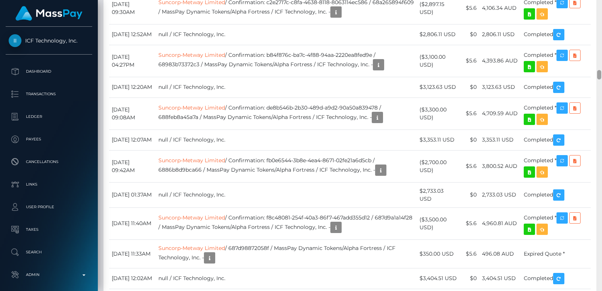
click at [600, 18] on div at bounding box center [599, 145] width 6 height 291
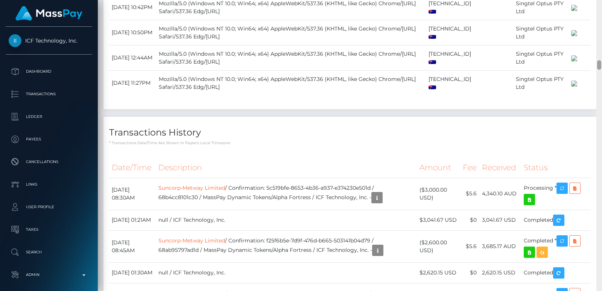
click at [600, 18] on div at bounding box center [599, 145] width 6 height 291
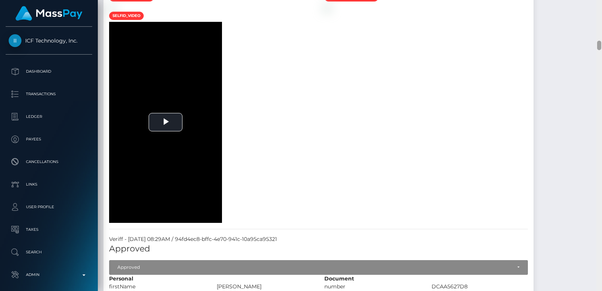
click at [600, 18] on div at bounding box center [599, 145] width 6 height 291
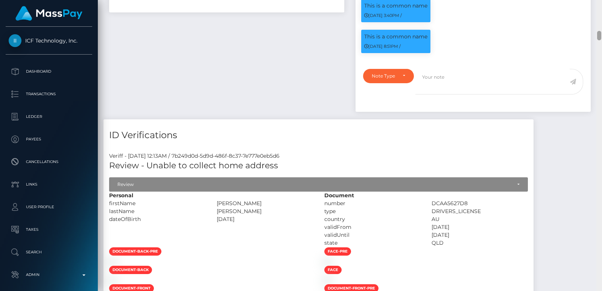
click at [600, 18] on div at bounding box center [599, 145] width 6 height 291
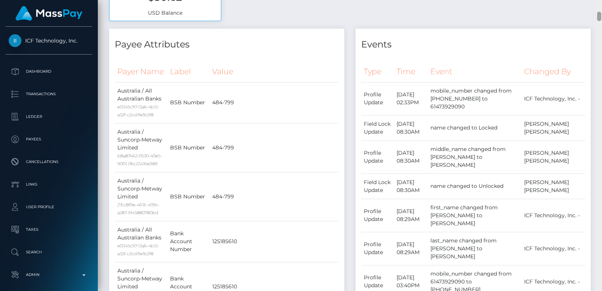
click at [600, 18] on div at bounding box center [599, 16] width 4 height 9
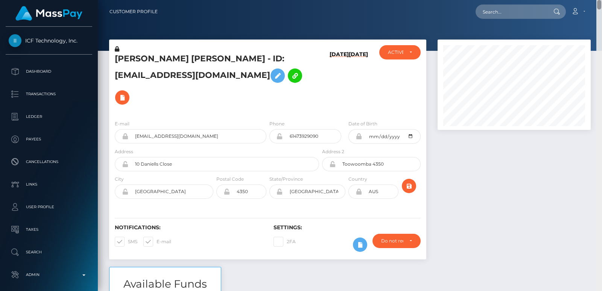
click at [598, 0] on div "Customer Profile Loading... Loading..." at bounding box center [350, 145] width 504 height 291
click at [150, 58] on h5 "GRAHAM ANDREW COOPER - ID: grahamcooper7@gmail.com" at bounding box center [215, 80] width 200 height 55
copy h5 "GRAHAM"
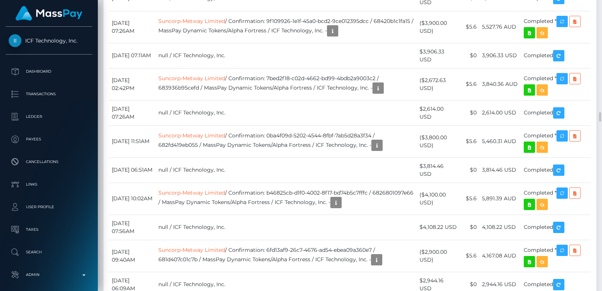
scroll to position [2674, 0]
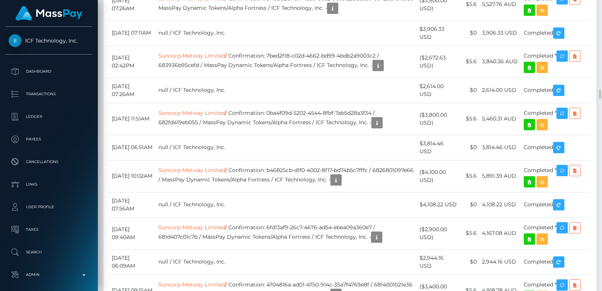
drag, startPoint x: 245, startPoint y: 65, endPoint x: 390, endPoint y: 64, distance: 144.8
copy td "Confirmation: 5c519bfe-8653-4b36-a937-e374230e501d"
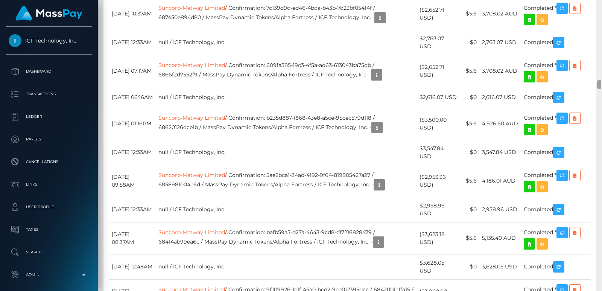
click at [601, 28] on div at bounding box center [599, 145] width 6 height 291
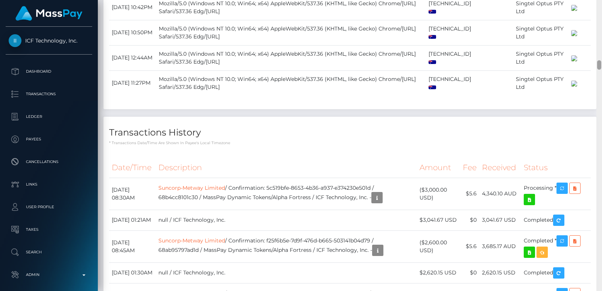
click at [601, 28] on div at bounding box center [599, 145] width 6 height 291
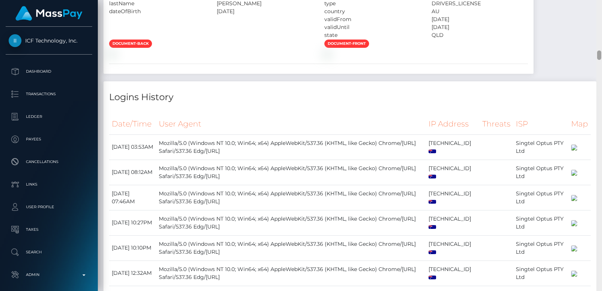
click at [601, 28] on div at bounding box center [599, 145] width 6 height 291
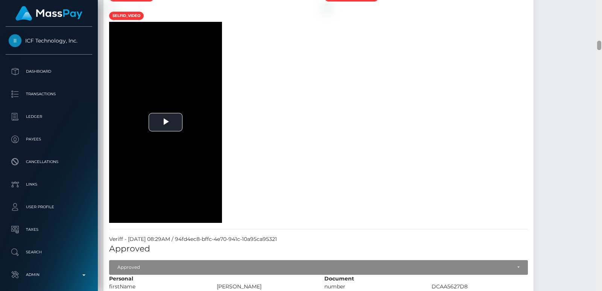
click at [601, 28] on div at bounding box center [599, 145] width 6 height 291
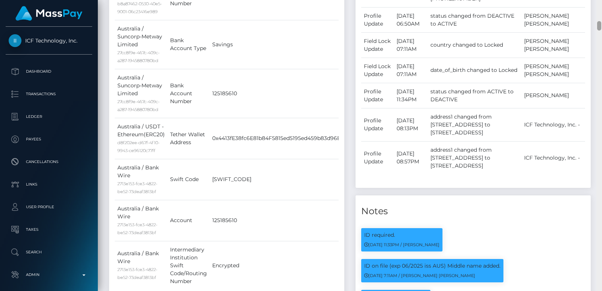
click at [601, 28] on div at bounding box center [599, 145] width 6 height 291
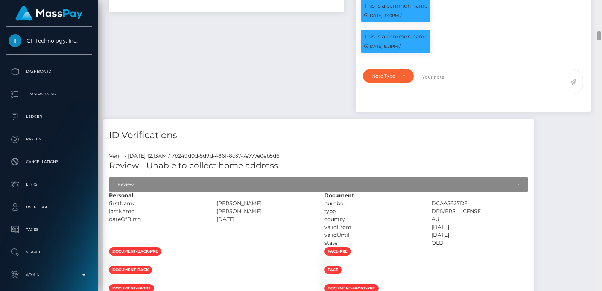
click at [601, 28] on div at bounding box center [599, 145] width 6 height 291
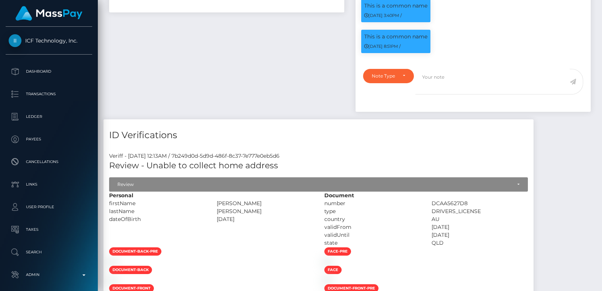
scroll to position [639, 0]
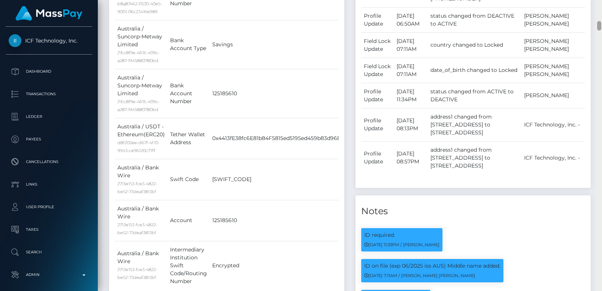
click at [601, 28] on div at bounding box center [599, 145] width 6 height 291
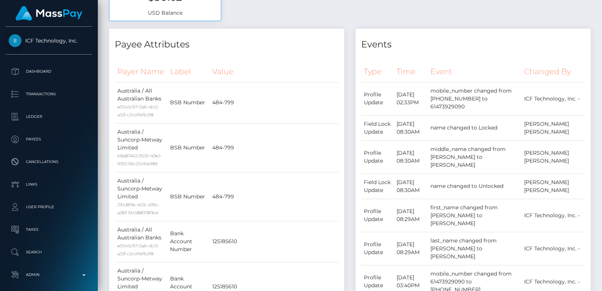
click at [598, 16] on div at bounding box center [599, 16] width 4 height 9
click at [598, 5] on div at bounding box center [599, 145] width 6 height 291
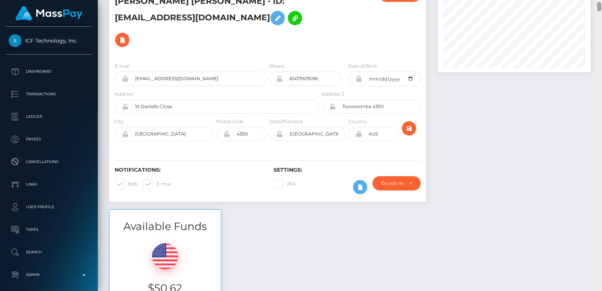
click at [598, 5] on div at bounding box center [599, 6] width 4 height 9
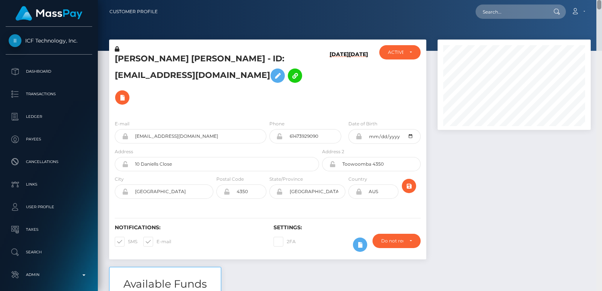
click at [600, 1] on div "Customer Profile Loading... Loading..." at bounding box center [350, 145] width 504 height 291
click at [497, 15] on input "text" at bounding box center [510, 12] width 71 height 14
paste input "swtcmrn@gmail.com"
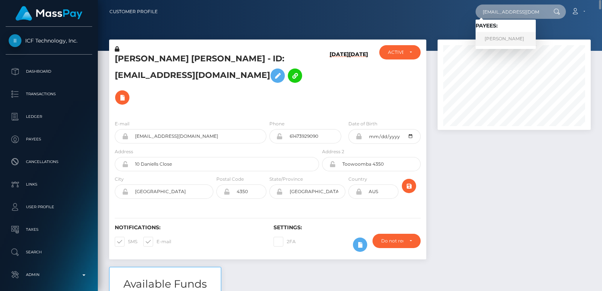
type input "swtcmrn@gmail.com"
click at [503, 36] on link "MARIE CHARLOTTE PIÉRARD" at bounding box center [505, 39] width 60 height 14
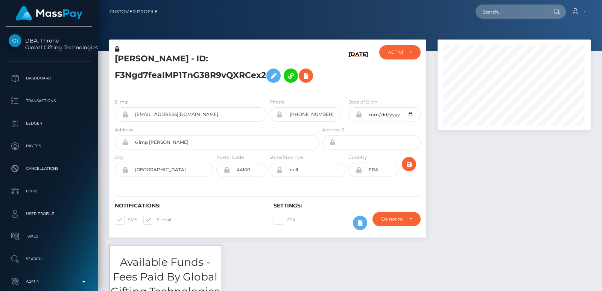
scroll to position [90, 153]
click at [508, 12] on input "text" at bounding box center [510, 12] width 71 height 14
paste input "[EMAIL_ADDRESS][DOMAIN_NAME]"
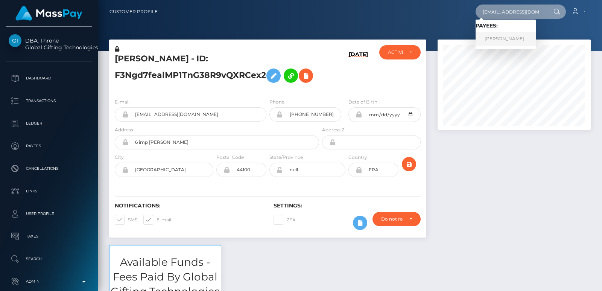
type input "[EMAIL_ADDRESS][DOMAIN_NAME]"
click at [499, 40] on link "MARIE CHARLOTTE PIÉRARD" at bounding box center [505, 39] width 60 height 14
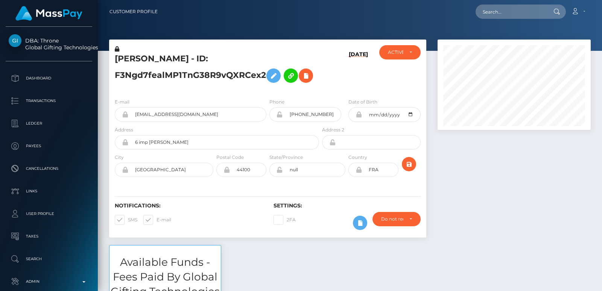
scroll to position [90, 153]
click at [132, 56] on h5 "MARIE CHARLOTTE PIÉRARD - ID: F3Ngd7fealMP1TnG38R9vQXRCex2" at bounding box center [215, 69] width 200 height 33
copy h5 "MARIE"
click at [490, 11] on input "text" at bounding box center [510, 12] width 71 height 14
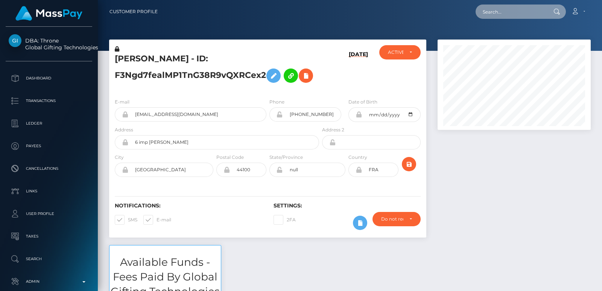
paste input "angelabelial89@gmail.com"
type input "angelabelial89@gmail.com"
click at [516, 17] on input "angelabelial89@gmail.com" at bounding box center [510, 12] width 71 height 14
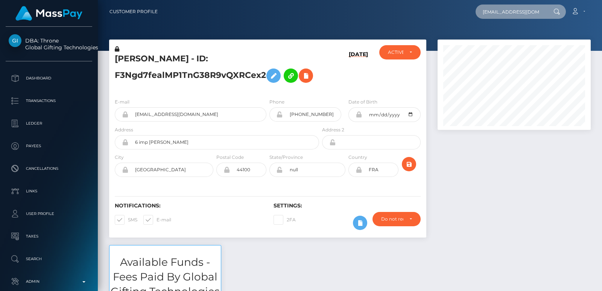
click at [516, 17] on input "angelabelial89@gmail.com" at bounding box center [510, 12] width 71 height 14
paste input "angelabelial89@gmail.com"
type input "angelabelial89@gmail.com"
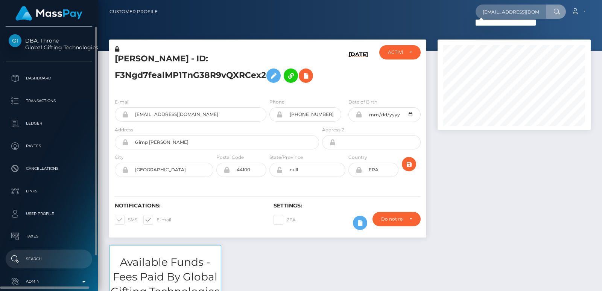
click at [49, 258] on p "Search" at bounding box center [49, 258] width 80 height 11
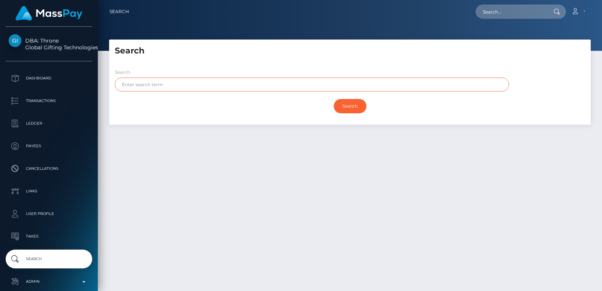
click at [146, 87] on input "text" at bounding box center [312, 84] width 394 height 14
paste input "Lily"
type input "Lily"
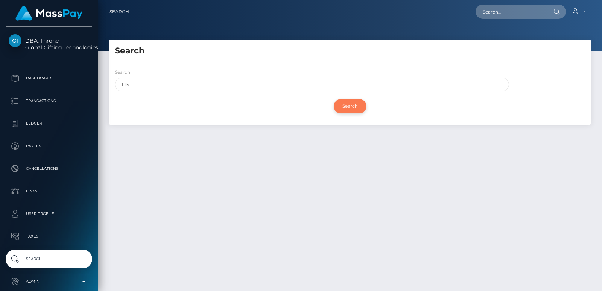
click at [348, 109] on input "Search" at bounding box center [350, 106] width 33 height 14
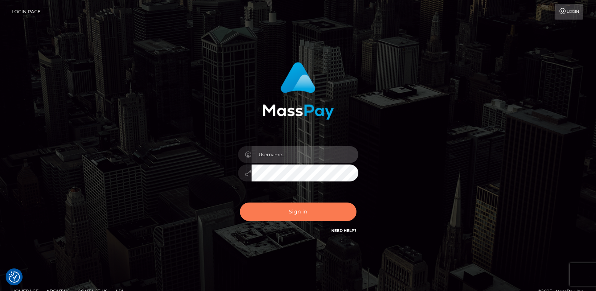
type input "[DOMAIN_NAME]"
click at [271, 214] on button "Sign in" at bounding box center [298, 211] width 117 height 18
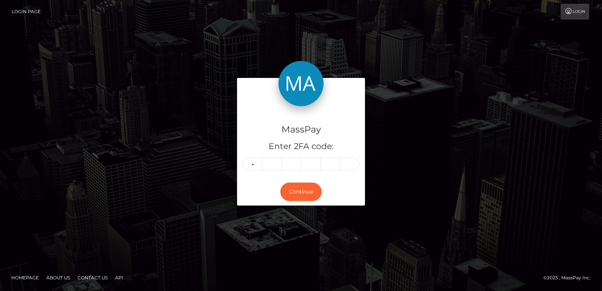
type input "4"
type input "3"
type input "5"
type input "7"
type input "8"
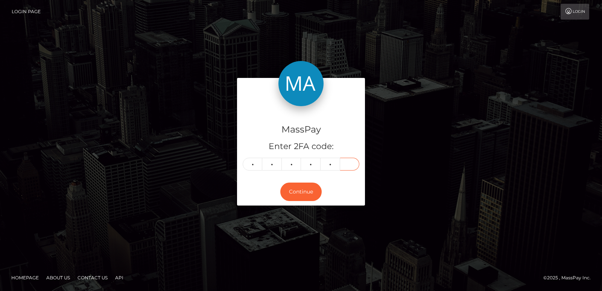
type input "5"
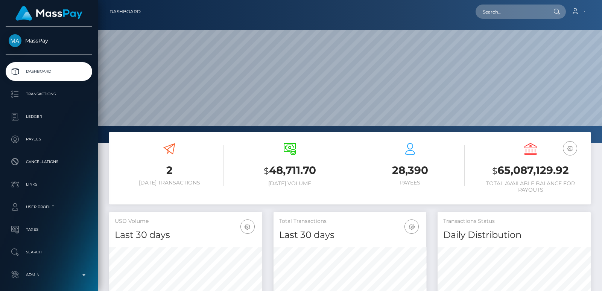
scroll to position [134, 153]
click at [494, 14] on input "text" at bounding box center [510, 12] width 71 height 14
paste input "9a9a15ee-df14-4427-94e4-dcf071d20ab6"
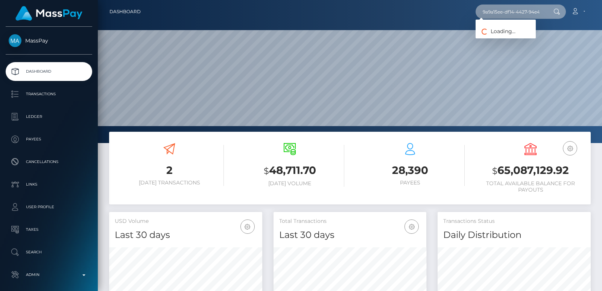
scroll to position [0, 35]
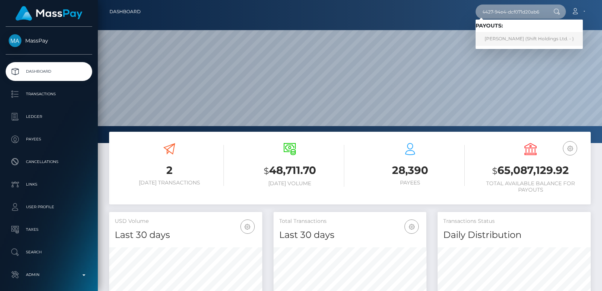
type input "9a9a15ee-df14-4427-94e4-dcf071d20ab6"
click at [523, 41] on link "[PERSON_NAME] (Shift Holdings Ltd. - )" at bounding box center [528, 39] width 107 height 14
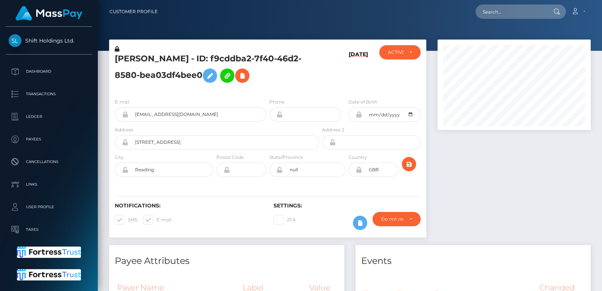
scroll to position [11, 0]
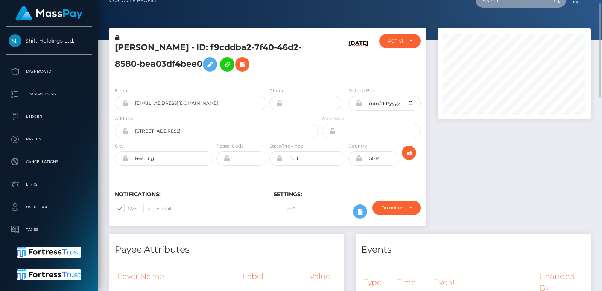
click at [493, 5] on input "text" at bounding box center [510, 0] width 71 height 14
paste input "9a9a15ee-df14-4427-94e4-dcf071d20ab6"
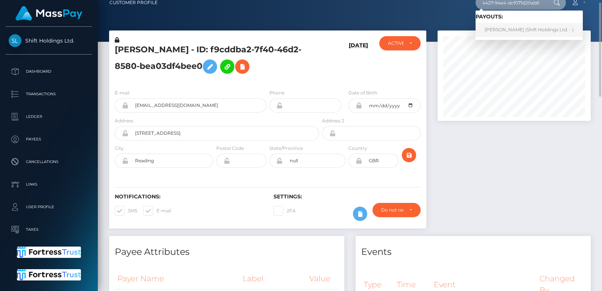
type input "9a9a15ee-df14-4427-94e4-dcf071d20ab6"
click at [495, 28] on link "LESLEY SUZANNE BANKS (Shift Holdings Ltd. - )" at bounding box center [528, 30] width 107 height 14
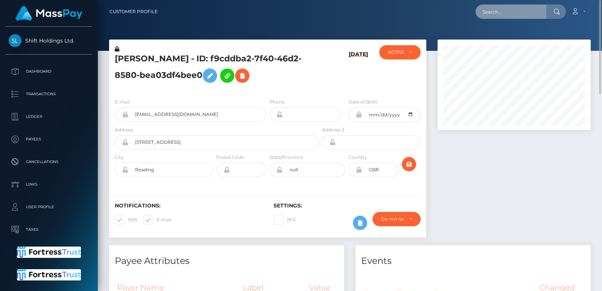
click at [483, 16] on input "text" at bounding box center [510, 12] width 71 height 14
paste input "[EMAIL_ADDRESS][DOMAIN_NAME]"
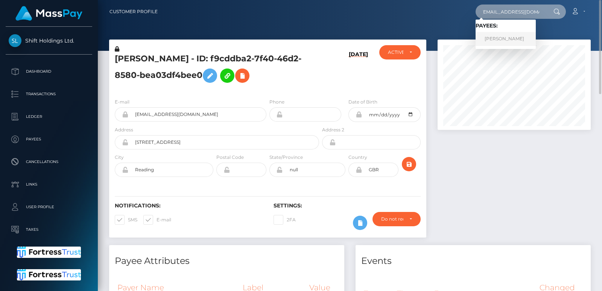
type input "[EMAIL_ADDRESS][DOMAIN_NAME]"
click at [492, 41] on link "[PERSON_NAME]" at bounding box center [505, 39] width 60 height 14
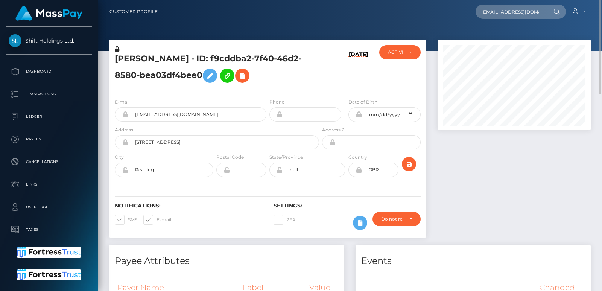
scroll to position [0, 0]
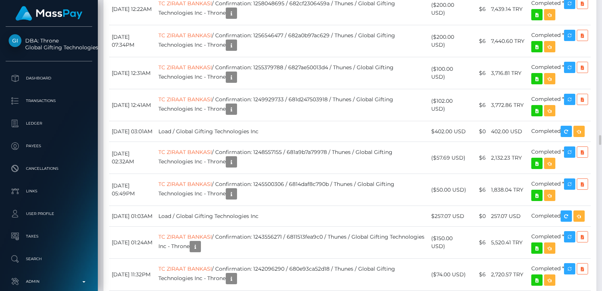
scroll to position [3656, 0]
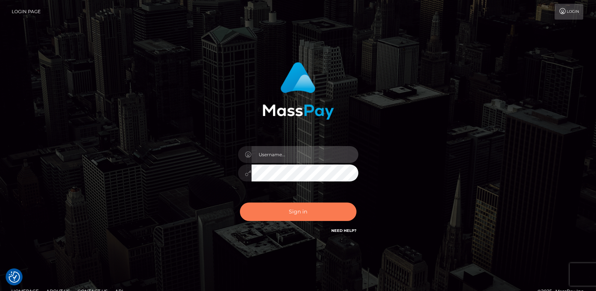
type input "ts2.es"
click at [275, 217] on button "Sign in" at bounding box center [298, 211] width 117 height 18
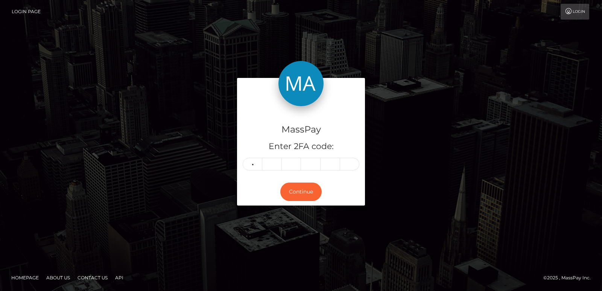
type input "3"
type input "7"
type input "3"
type input "4"
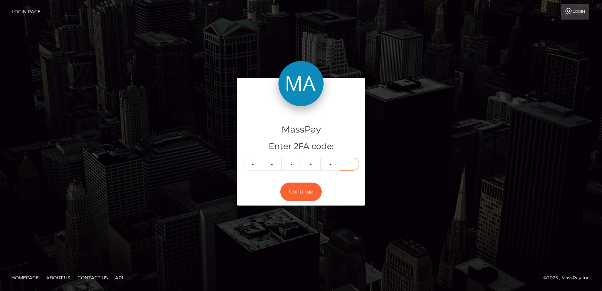
type input "4"
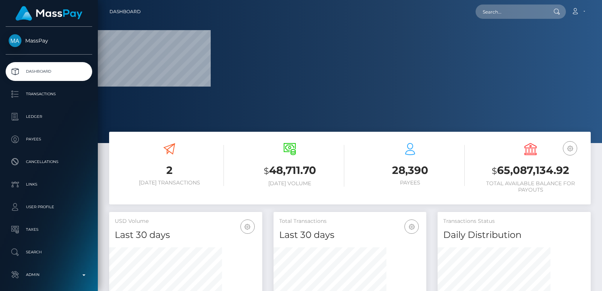
scroll to position [224, 153]
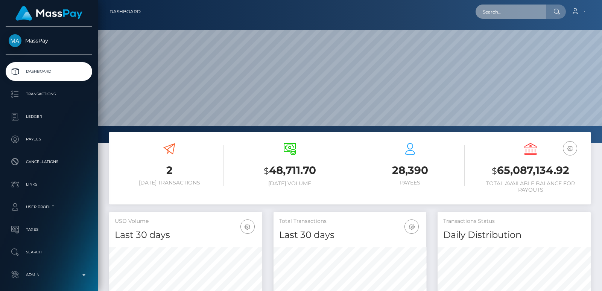
click at [488, 15] on input "text" at bounding box center [510, 12] width 71 height 14
paste input "[EMAIL_ADDRESS][DOMAIN_NAME]"
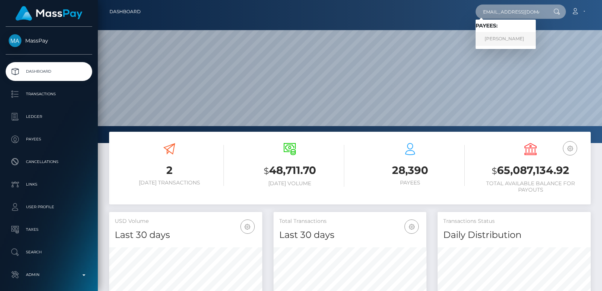
type input "[EMAIL_ADDRESS][DOMAIN_NAME]"
click at [501, 40] on link "MARWAN AAD ALI AL-QAYSI" at bounding box center [505, 39] width 60 height 14
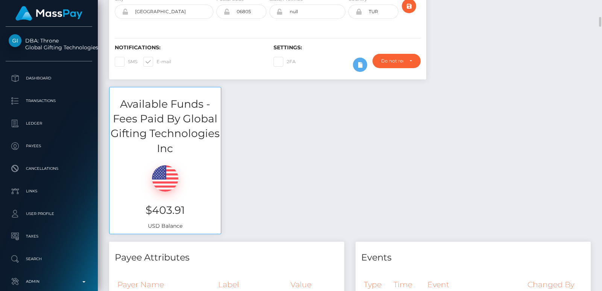
scroll to position [169, 0]
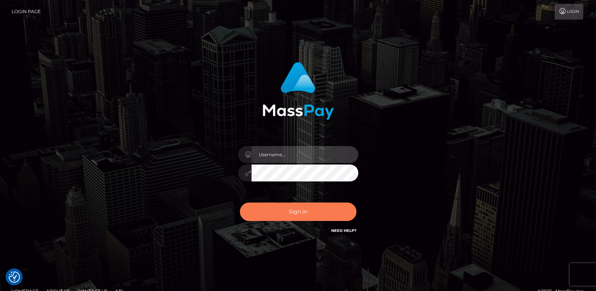
type input "[DOMAIN_NAME]"
click at [275, 219] on button "Sign in" at bounding box center [298, 211] width 117 height 18
type input "ts2.es"
click at [278, 212] on button "Sign in" at bounding box center [298, 211] width 117 height 18
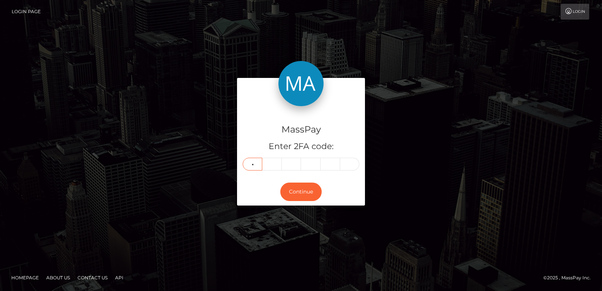
type input "9"
type input "7"
type input "0"
type input "6"
type input "1"
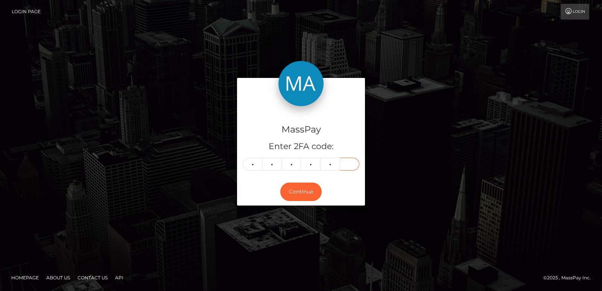
type input "7"
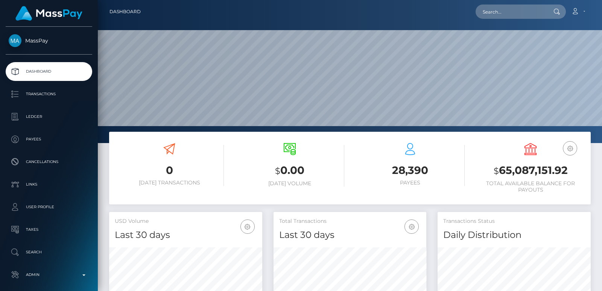
scroll to position [134, 153]
click at [493, 15] on input "text" at bounding box center [510, 12] width 71 height 14
paste input "[EMAIL_ADDRESS][DOMAIN_NAME]"
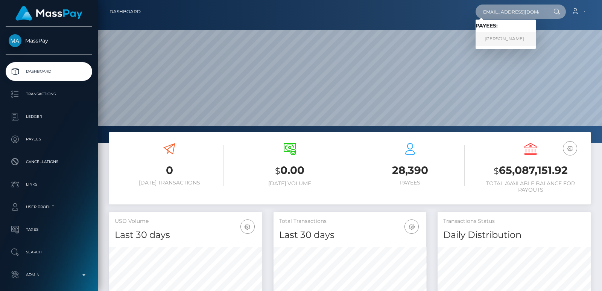
type input "[EMAIL_ADDRESS][DOMAIN_NAME]"
click at [513, 43] on link "[PERSON_NAME]" at bounding box center [505, 39] width 60 height 14
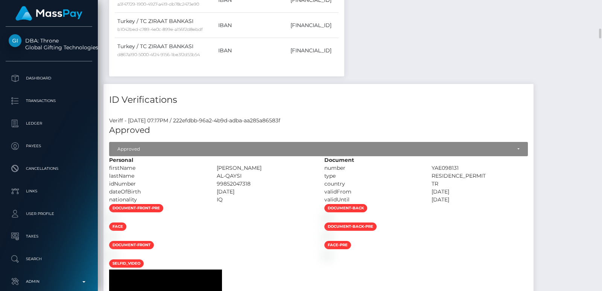
scroll to position [1230, 0]
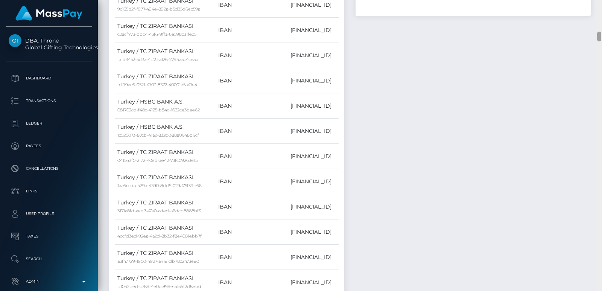
click at [597, 20] on div at bounding box center [599, 145] width 6 height 291
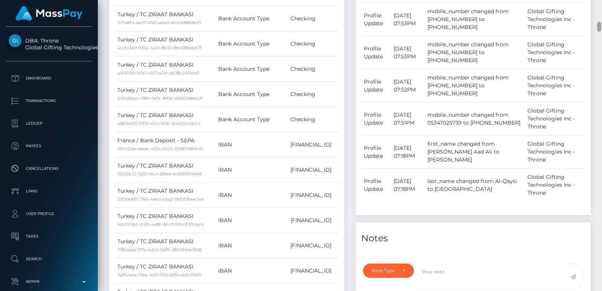
click at [597, 20] on div at bounding box center [599, 145] width 6 height 291
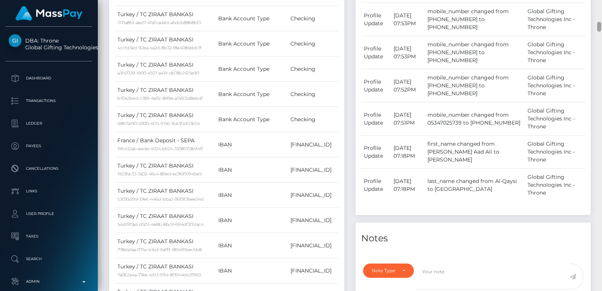
scroll to position [358, 0]
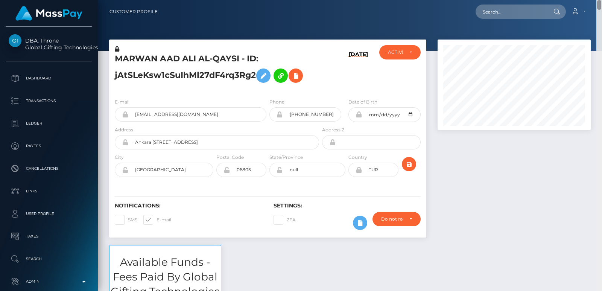
click at [597, 1] on div "Customer Profile Loading... Loading..." at bounding box center [350, 145] width 504 height 291
click at [481, 6] on input "text" at bounding box center [510, 12] width 71 height 14
paste input "drzzymarrox@gmail.com"
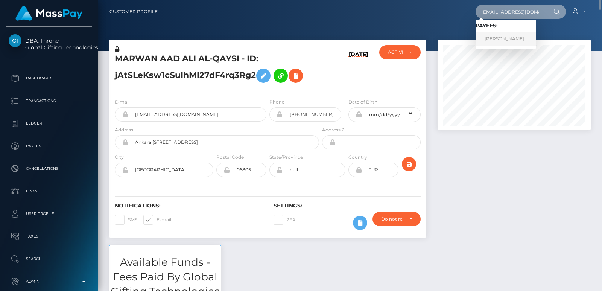
type input "drzzymarrox@gmail.com"
click at [507, 42] on link "MARWAN AAD ALI AL-QAYSI" at bounding box center [505, 39] width 60 height 14
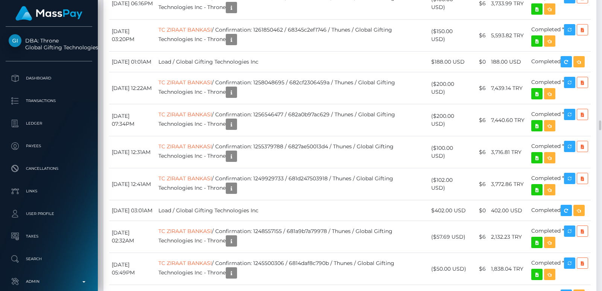
scroll to position [90, 153]
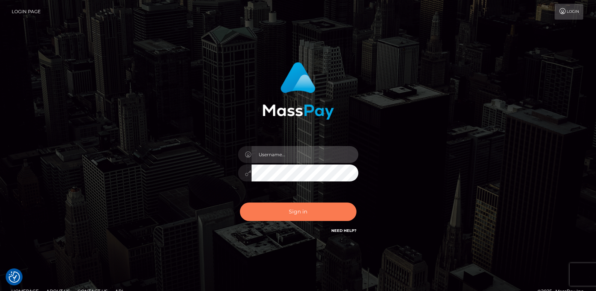
type input "[DOMAIN_NAME]"
click at [296, 211] on button "Sign in" at bounding box center [298, 211] width 117 height 18
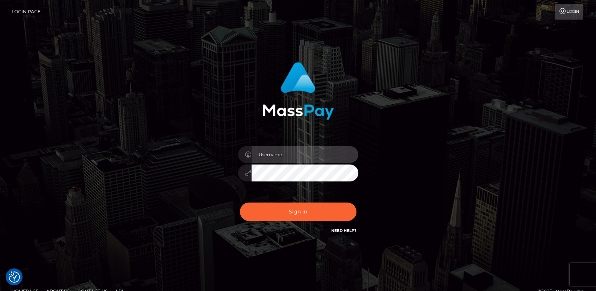
type input "[DOMAIN_NAME]"
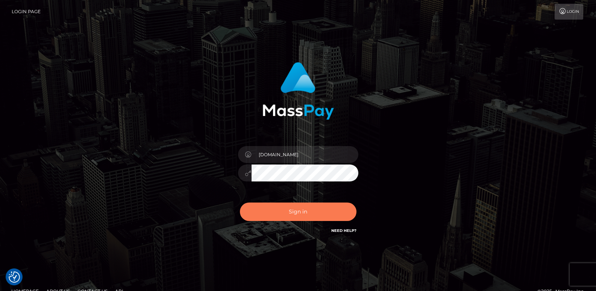
click at [296, 211] on button "Sign in" at bounding box center [298, 211] width 117 height 18
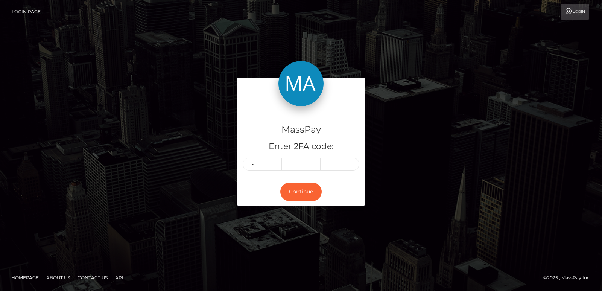
type input "0"
type input "8"
type input "2"
type input "6"
type input "0"
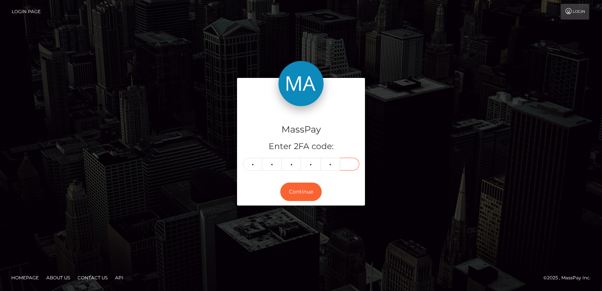
type input "9"
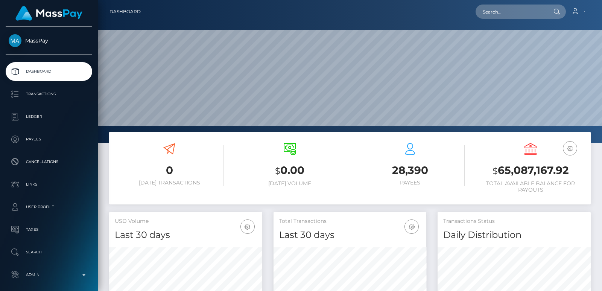
scroll to position [134, 153]
click at [488, 11] on input "text" at bounding box center [510, 12] width 71 height 14
paste input "eisenko857@gmail.com"
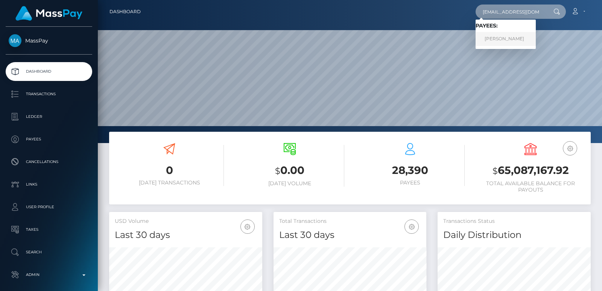
type input "eisenko857@gmail.com"
click at [498, 39] on link "KATSIARYNA BUDNIK" at bounding box center [505, 39] width 60 height 14
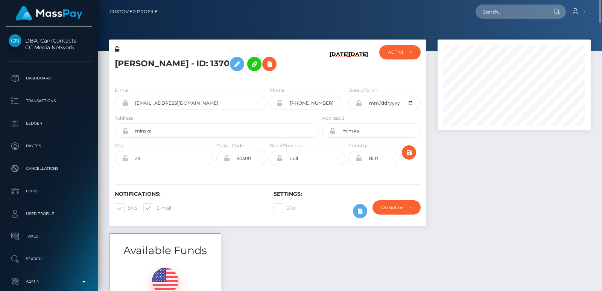
click at [141, 60] on h5 "KATSIARYNA BUDNIK - ID: 1370" at bounding box center [215, 64] width 200 height 22
copy h5 "KATSIARYNA"
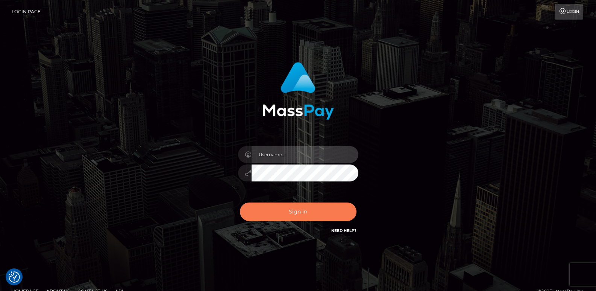
type input "[DOMAIN_NAME]"
click at [279, 206] on button "Sign in" at bounding box center [298, 211] width 117 height 18
type input "ts2.es"
click at [285, 211] on button "Sign in" at bounding box center [298, 211] width 117 height 18
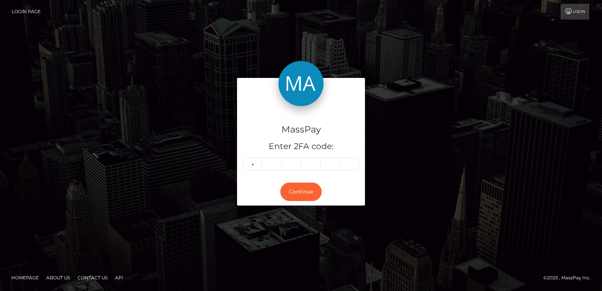
type input "4"
type input "6"
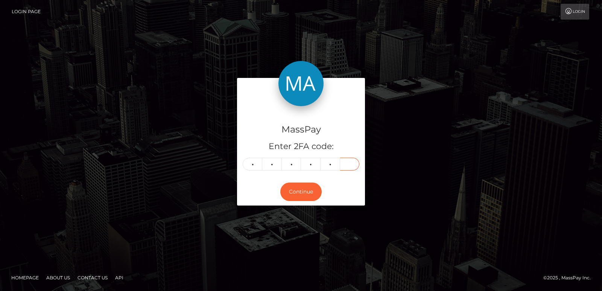
type input "9"
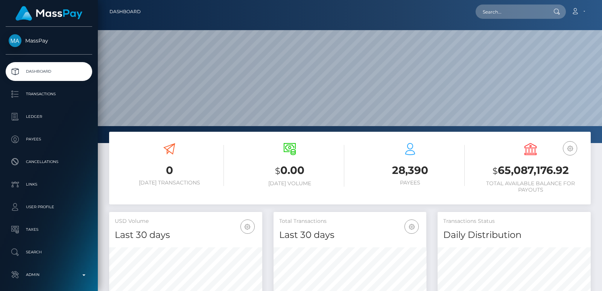
scroll to position [143, 504]
click at [515, 6] on input "text" at bounding box center [510, 12] width 71 height 14
paste input "boyweaves@hotmail.com"
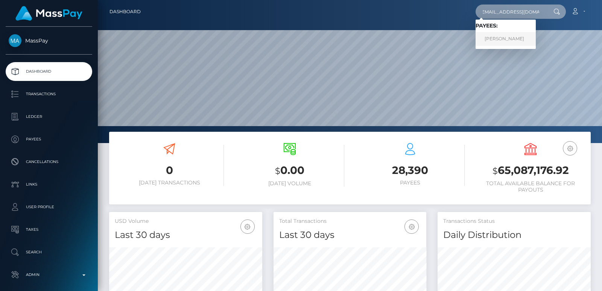
type input "boyweaves@hotmail.com"
click at [506, 37] on link "Christopher Pineau" at bounding box center [505, 39] width 60 height 14
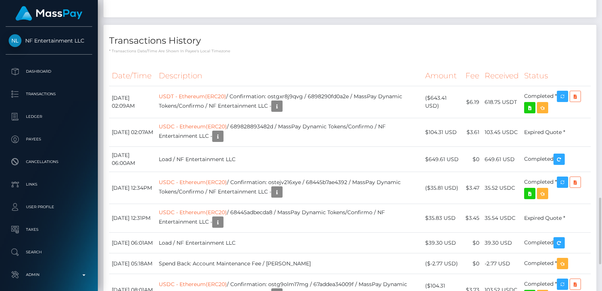
scroll to position [846, 0]
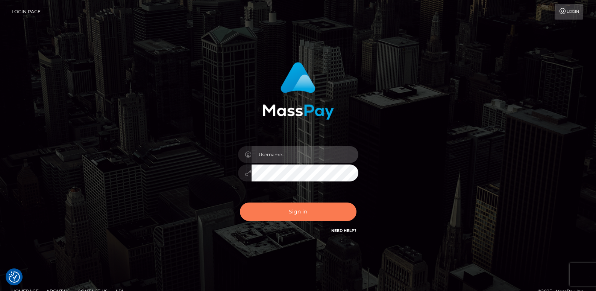
type input "[DOMAIN_NAME]"
click at [278, 213] on button "Sign in" at bounding box center [298, 211] width 117 height 18
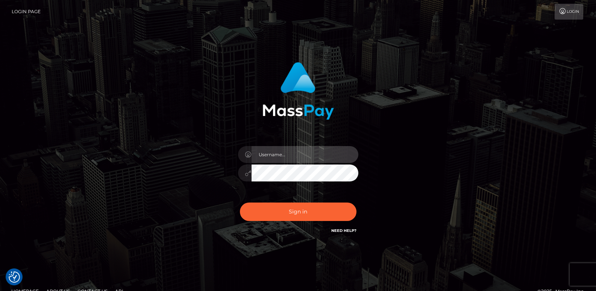
type input "ts2.es"
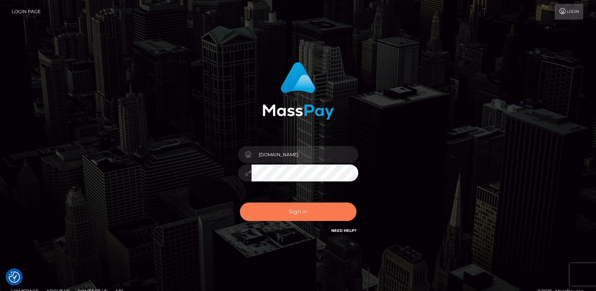
click at [278, 213] on button "Sign in" at bounding box center [298, 211] width 117 height 18
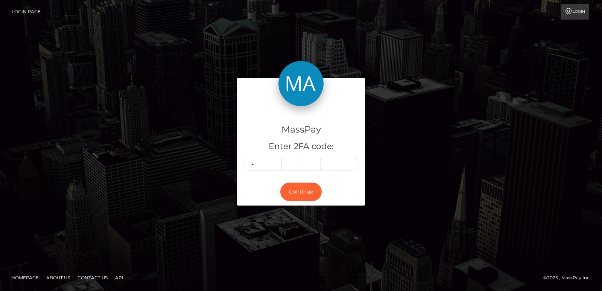
type input "0"
type input "9"
type input "3"
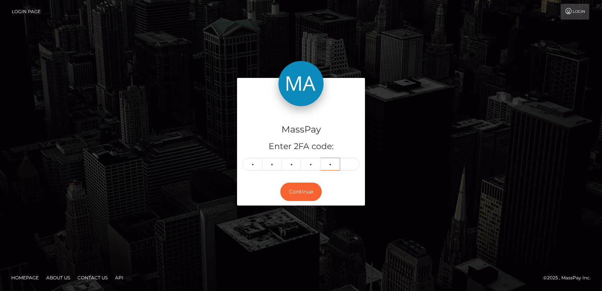
type input "8"
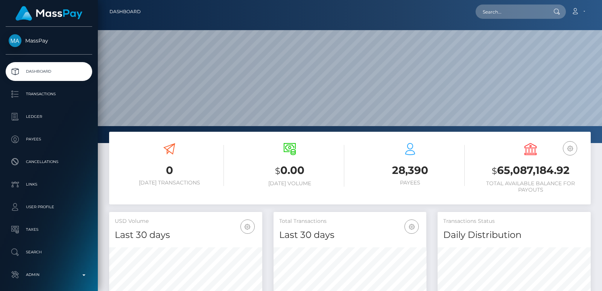
scroll to position [143, 504]
click at [513, 13] on input "text" at bounding box center [510, 12] width 71 height 14
paste input "grahamcooper7@gmail.com"
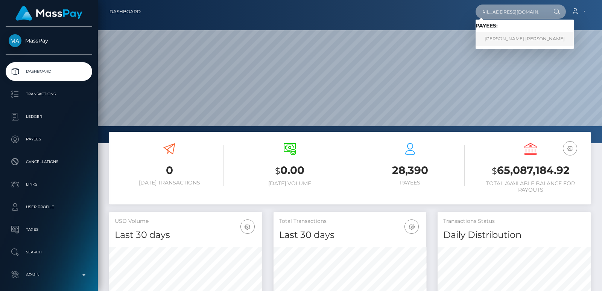
type input "grahamcooper7@gmail.com"
click at [513, 40] on link "GRAHAM ANDREW COOPER" at bounding box center [524, 39] width 98 height 14
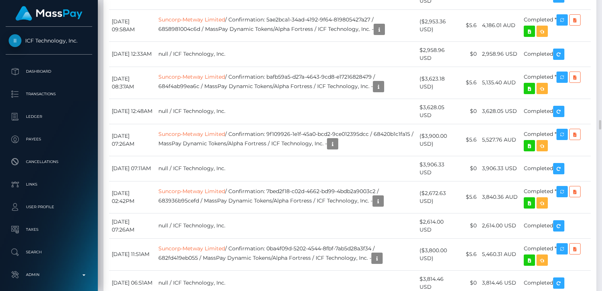
scroll to position [2629, 0]
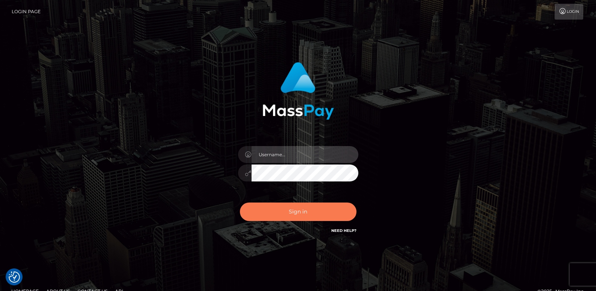
type input "[DOMAIN_NAME]"
click at [295, 208] on button "Sign in" at bounding box center [298, 211] width 117 height 18
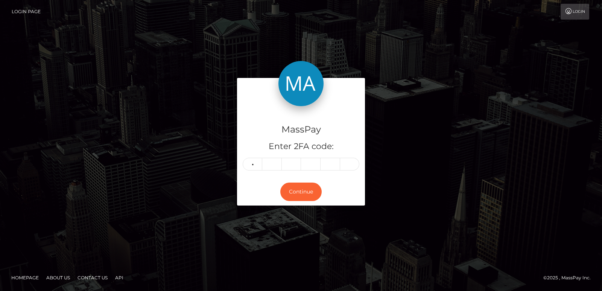
type input "7"
type input "1"
type input "9"
type input "3"
type input "6"
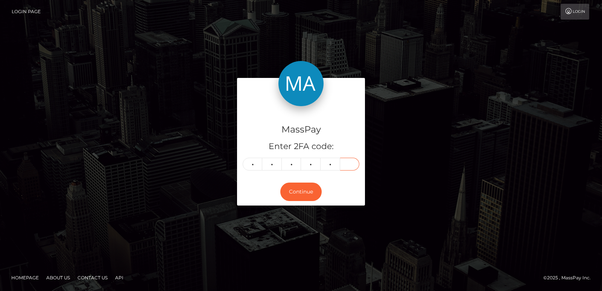
type input "0"
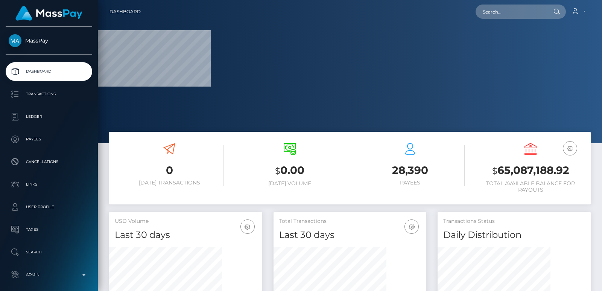
scroll to position [134, 153]
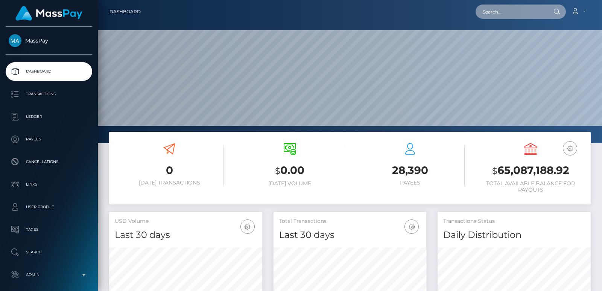
click at [499, 11] on input "text" at bounding box center [510, 12] width 71 height 14
paste input "[EMAIL_ADDRESS][DOMAIN_NAME]"
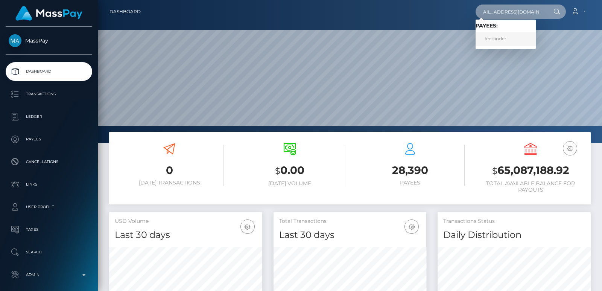
type input "[EMAIL_ADDRESS][DOMAIN_NAME]"
click at [499, 39] on link "feetfinder" at bounding box center [505, 39] width 60 height 14
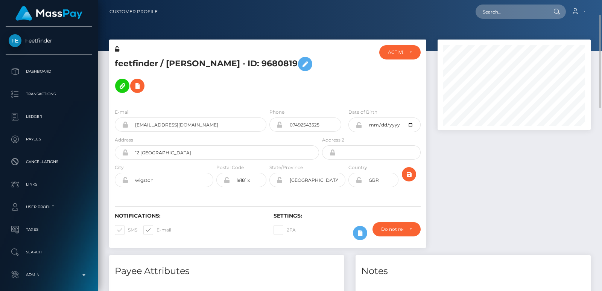
scroll to position [90, 153]
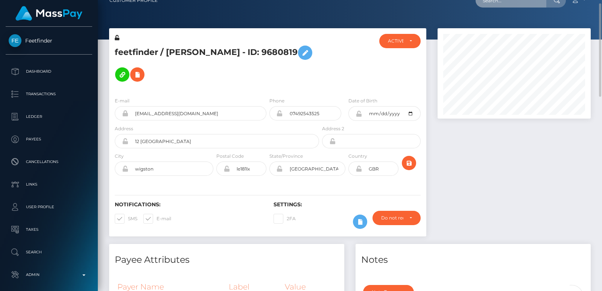
click at [501, 5] on input "text" at bounding box center [510, 0] width 71 height 14
paste input "lexiweston2007@gmail.com"
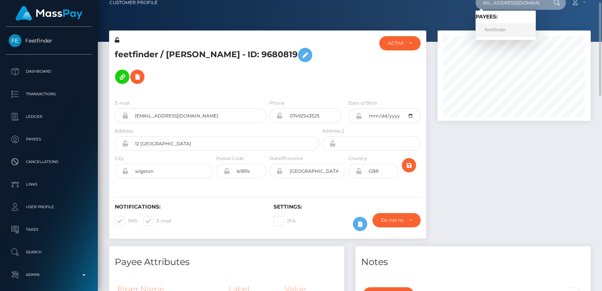
type input "lexiweston2007@gmail.com"
click at [496, 33] on link "feetfinder" at bounding box center [505, 30] width 60 height 14
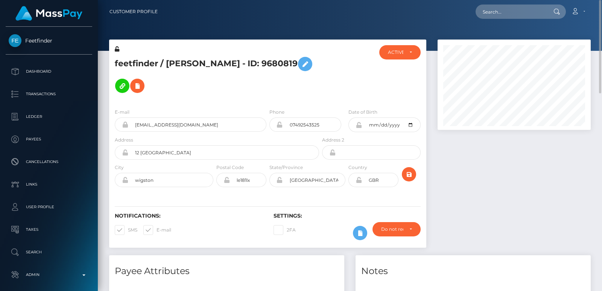
click at [138, 56] on h5 "feetfinder / alexi louise moore - ID: 9680819" at bounding box center [215, 75] width 200 height 44
click at [183, 53] on h5 "feetfinder / alexi louise moore - ID: 9680819" at bounding box center [215, 75] width 200 height 44
copy h5 "alexi"
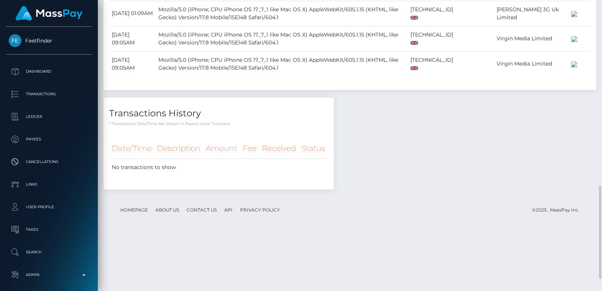
scroll to position [612, 0]
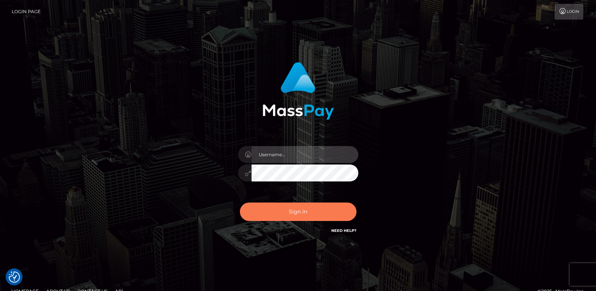
type input "[DOMAIN_NAME]"
click at [264, 207] on button "Sign in" at bounding box center [298, 211] width 117 height 18
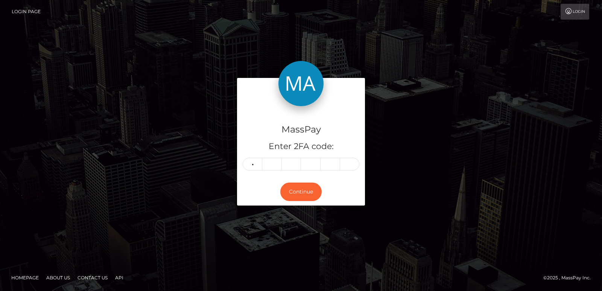
type input "6"
type input "9"
type input "4"
type input "6"
type input "4"
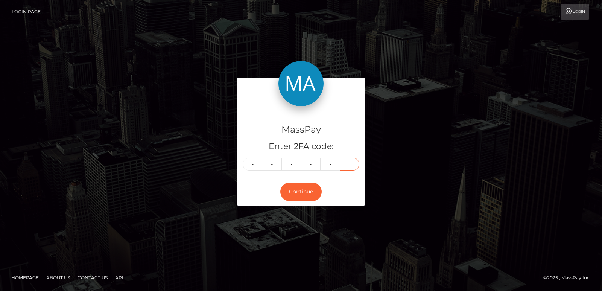
type input "3"
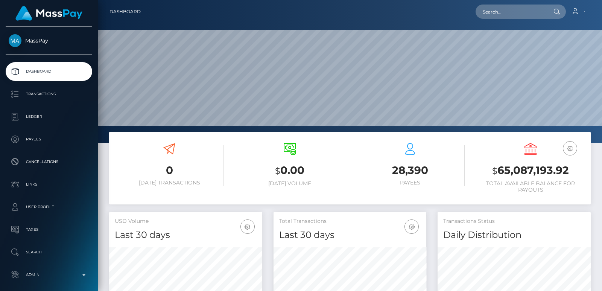
scroll to position [134, 153]
click at [490, 10] on input "text" at bounding box center [510, 12] width 71 height 14
paste input "sabbbbile.collab@gmail.com"
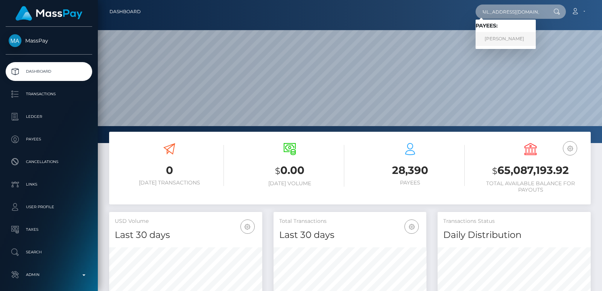
type input "sabbbbile.collab@gmail.com"
click at [495, 39] on link "SABRINA CHAIMA BAS" at bounding box center [505, 39] width 60 height 14
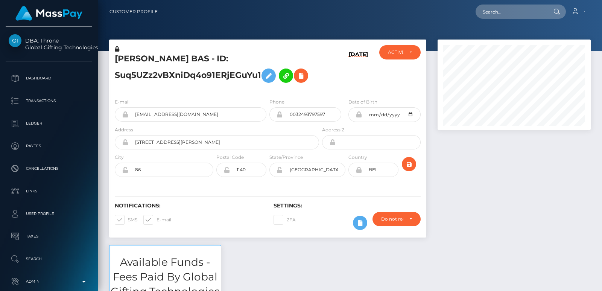
scroll to position [90, 153]
click at [493, 10] on input "text" at bounding box center [510, 12] width 71 height 14
paste input "[EMAIL_ADDRESS][DOMAIN_NAME]"
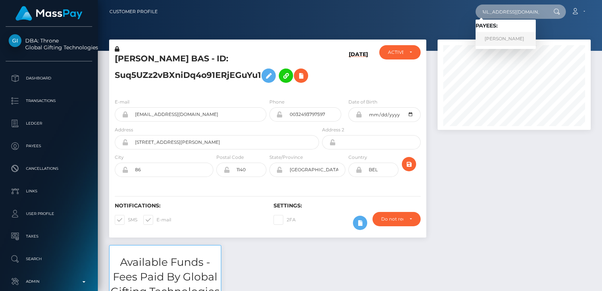
type input "sabbbbile.collab@gmail.com"
click at [498, 39] on link "SABRINA CHAIMA BAS" at bounding box center [505, 39] width 60 height 14
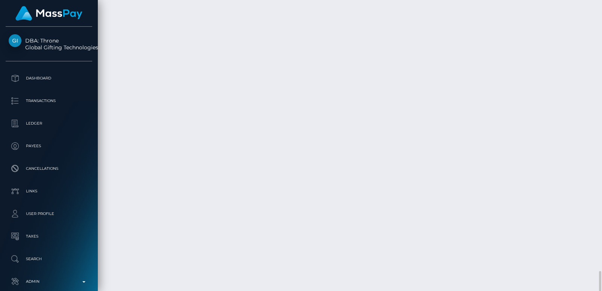
scroll to position [2753, 0]
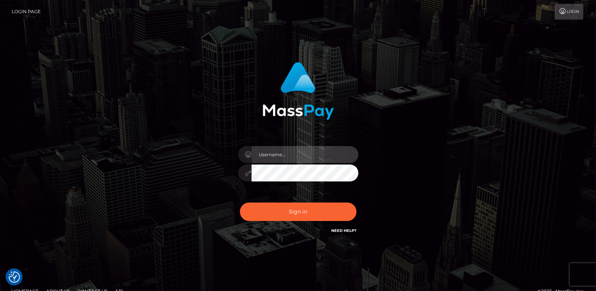
type input "[DOMAIN_NAME]"
click at [264, 200] on div "Sign in Need Help?" at bounding box center [298, 214] width 132 height 33
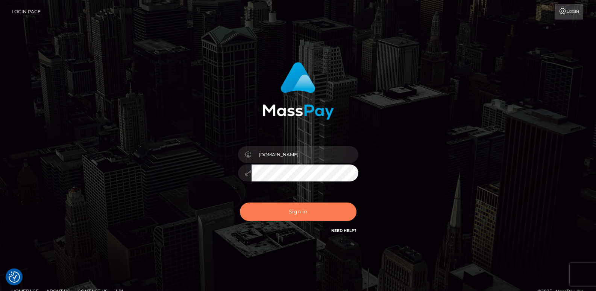
click at [263, 207] on button "Sign in" at bounding box center [298, 211] width 117 height 18
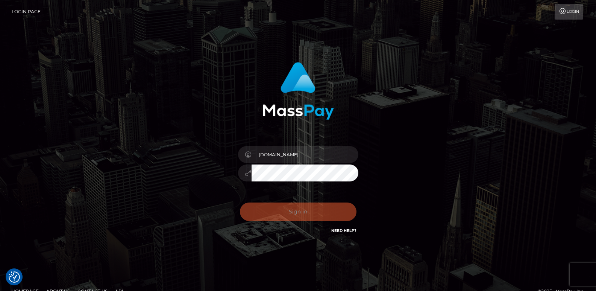
click at [266, 212] on div "Sign in Need Help?" at bounding box center [298, 214] width 132 height 33
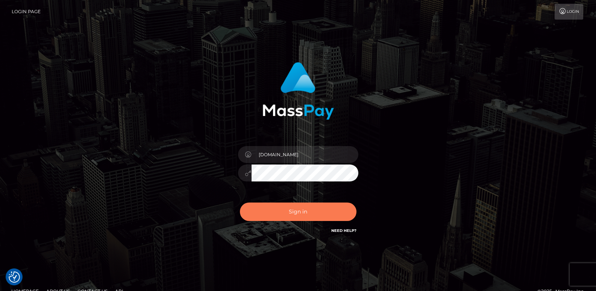
click at [266, 212] on button "Sign in" at bounding box center [298, 211] width 117 height 18
click at [288, 210] on button "Sign in" at bounding box center [298, 211] width 117 height 18
click at [276, 218] on button "Sign in" at bounding box center [298, 211] width 117 height 18
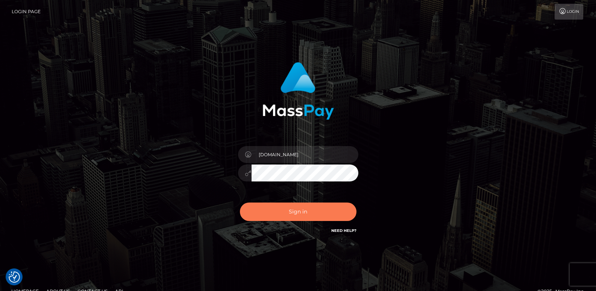
click at [299, 209] on button "Sign in" at bounding box center [298, 211] width 117 height 18
type input "ts2.es"
click at [284, 208] on button "Sign in" at bounding box center [298, 211] width 117 height 18
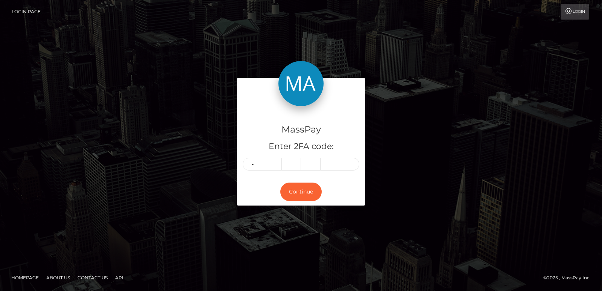
type input "2"
type input "1"
type input "3"
type input "4"
type input "8"
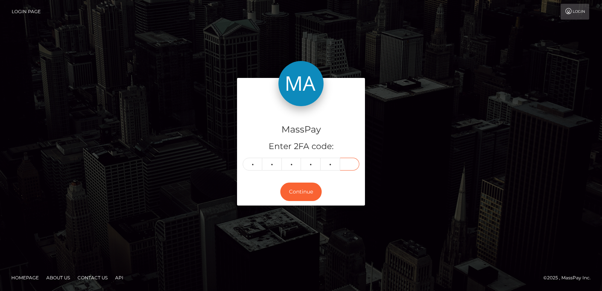
type input "2"
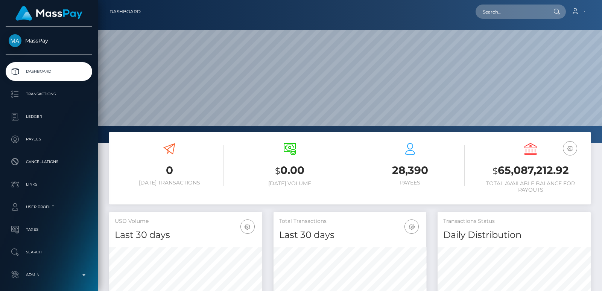
scroll to position [134, 153]
click at [490, 12] on input "text" at bounding box center [510, 12] width 71 height 14
paste input "Keyvan4real@gmail.com"
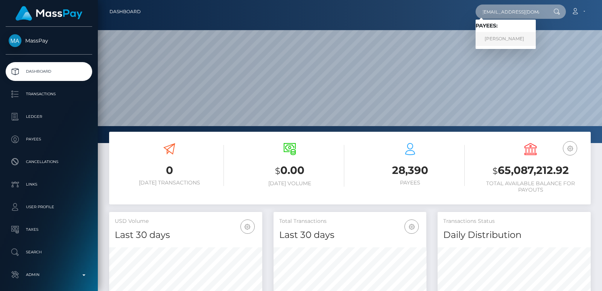
type input "Keyvan4real@gmail.com"
click at [507, 43] on link "KEYVAN RESHADI" at bounding box center [505, 39] width 60 height 14
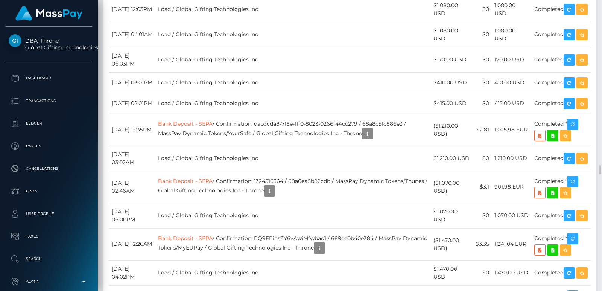
scroll to position [5033, 0]
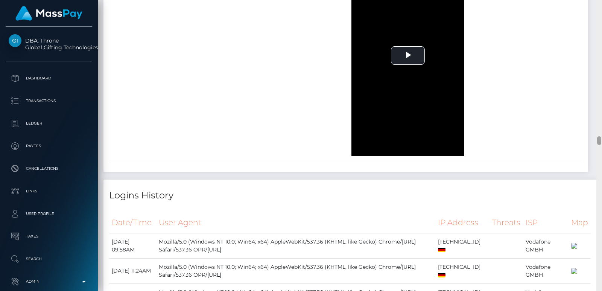
click at [597, 27] on div at bounding box center [599, 145] width 6 height 291
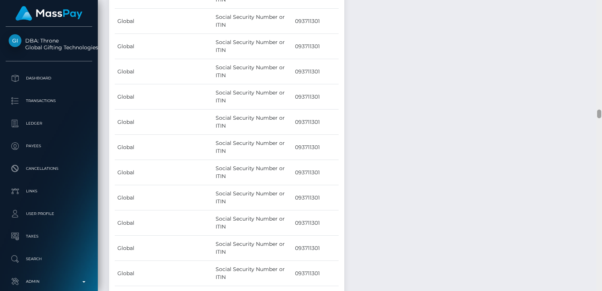
click at [597, 27] on div at bounding box center [599, 145] width 6 height 291
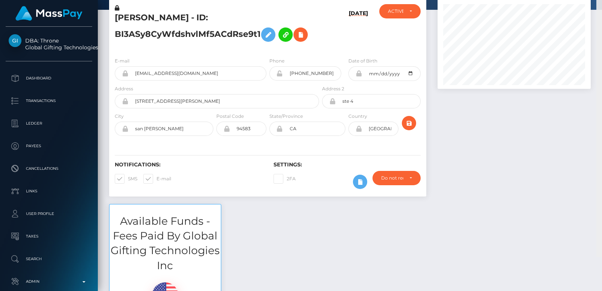
scroll to position [0, 0]
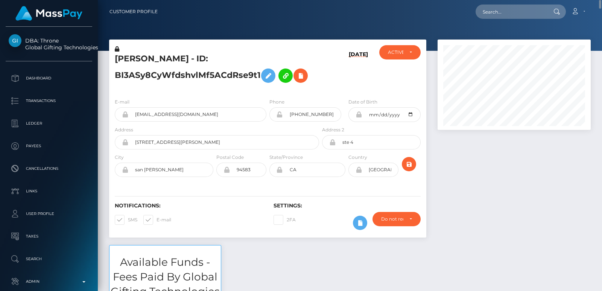
click at [126, 52] on div "KEYVAN RESHADI - ID: BI3ASy8CyWfdshvlMf5ACdRse9t1" at bounding box center [214, 68] width 211 height 47
click at [126, 58] on h5 "KEYVAN RESHADI - ID: BI3ASy8CyWfdshvlMf5ACdRse9t1" at bounding box center [215, 69] width 200 height 33
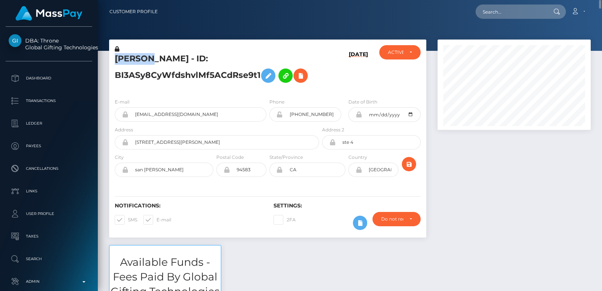
copy h5 "KEYVAN"
click at [499, 16] on input "text" at bounding box center [510, 12] width 71 height 14
paste input "ivethburbano@icloud.com"
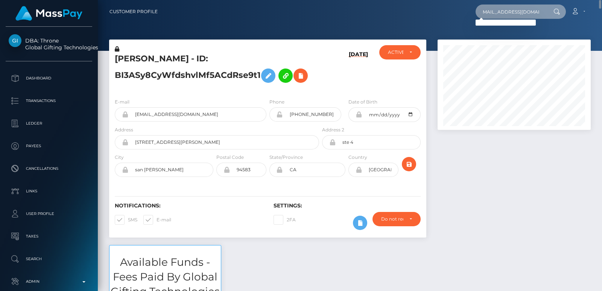
type input "ivethburbano@icloud.com"
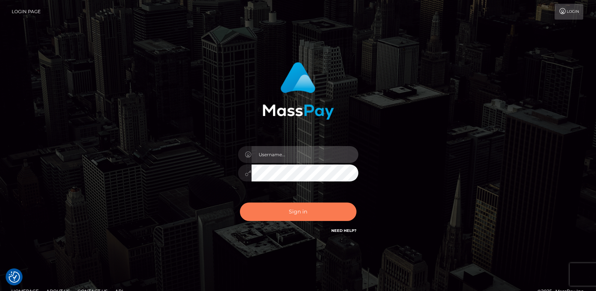
type input "ts2.es"
click at [281, 208] on button "Sign in" at bounding box center [298, 211] width 117 height 18
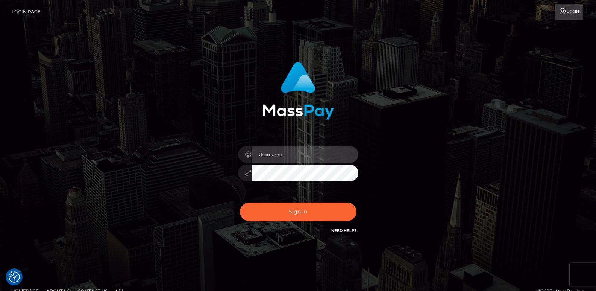
type input "ts2.es"
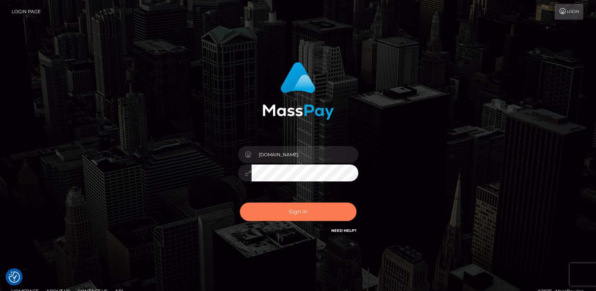
click at [281, 208] on button "Sign in" at bounding box center [298, 211] width 117 height 18
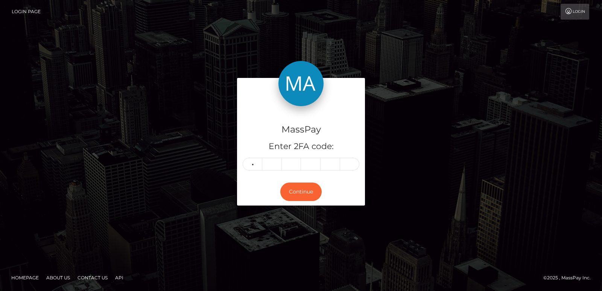
type input "3"
type input "0"
type input "6"
type input "4"
type input "1"
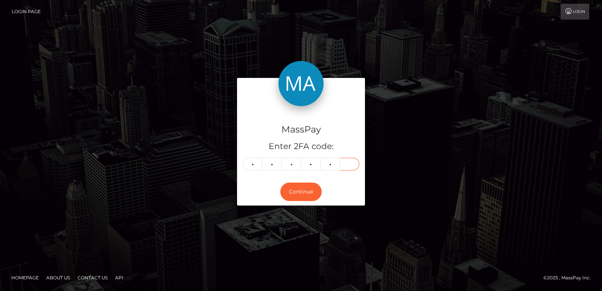
type input "7"
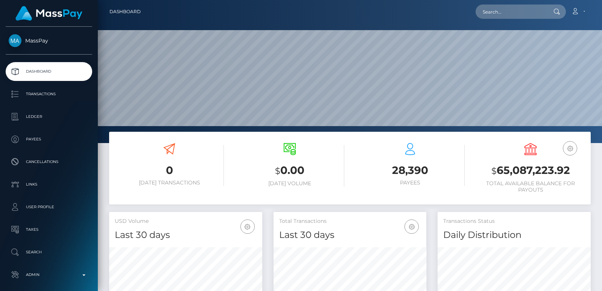
scroll to position [134, 153]
click at [510, 15] on input "text" at bounding box center [510, 12] width 71 height 14
paste input "[EMAIL_ADDRESS][DOMAIN_NAME]"
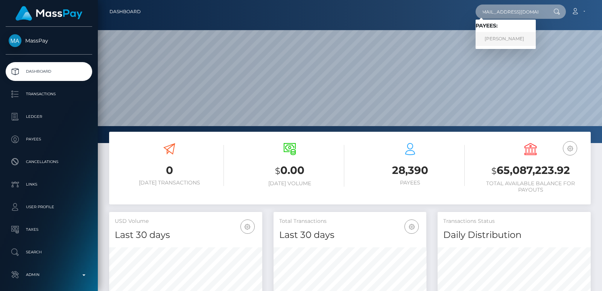
type input "[EMAIL_ADDRESS][DOMAIN_NAME]"
click at [500, 38] on link "GÖKHAN CAN YILDIRIM" at bounding box center [505, 39] width 60 height 14
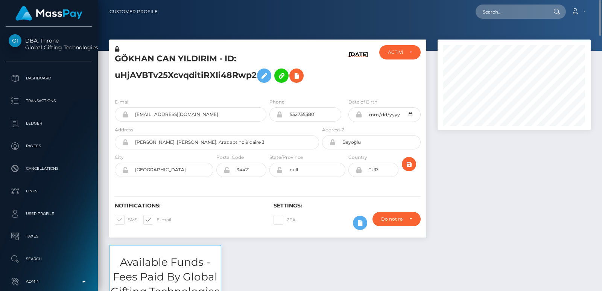
click at [137, 61] on h5 "GÖKHAN CAN YILDIRIM - ID: uHjAVBTv25XcvqditiRXIi48Rwp2" at bounding box center [215, 69] width 200 height 33
copy h5 "GÖKHAN"
click at [502, 18] on input "text" at bounding box center [510, 12] width 71 height 14
paste input "m.aaaarryyyyyy@gmail.com"
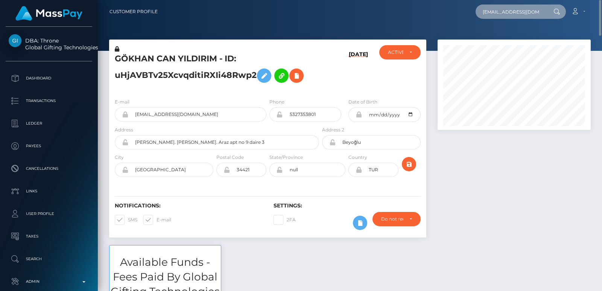
scroll to position [0, 8]
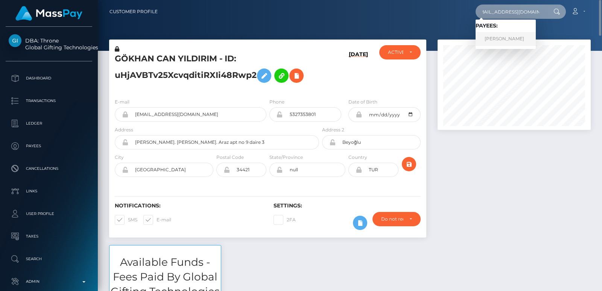
type input "m.aaaarryyyyyy@gmail.com"
click at [496, 36] on link "Mariia Ivanivna Timchenko" at bounding box center [505, 39] width 60 height 14
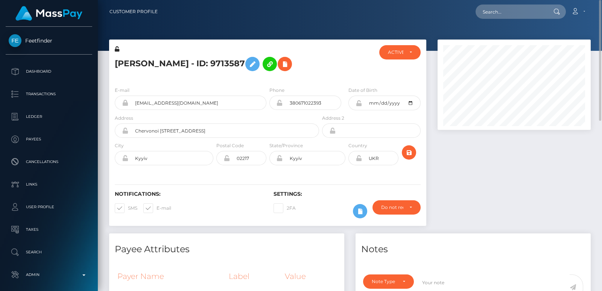
click at [132, 62] on h5 "[PERSON_NAME] - ID: 9713587" at bounding box center [215, 64] width 200 height 22
click at [132, 62] on h5 "Mariia Ivanivna Timchenko - ID: 9713587" at bounding box center [215, 64] width 200 height 22
copy h5 "Mariia"
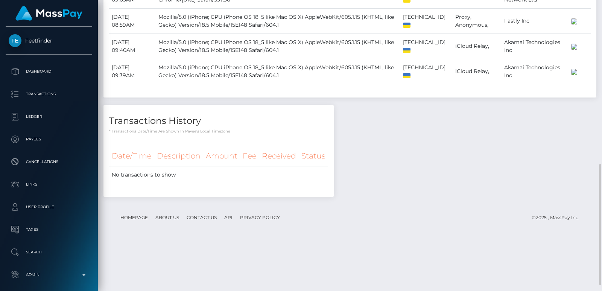
scroll to position [409, 0]
